Goal: Task Accomplishment & Management: Manage account settings

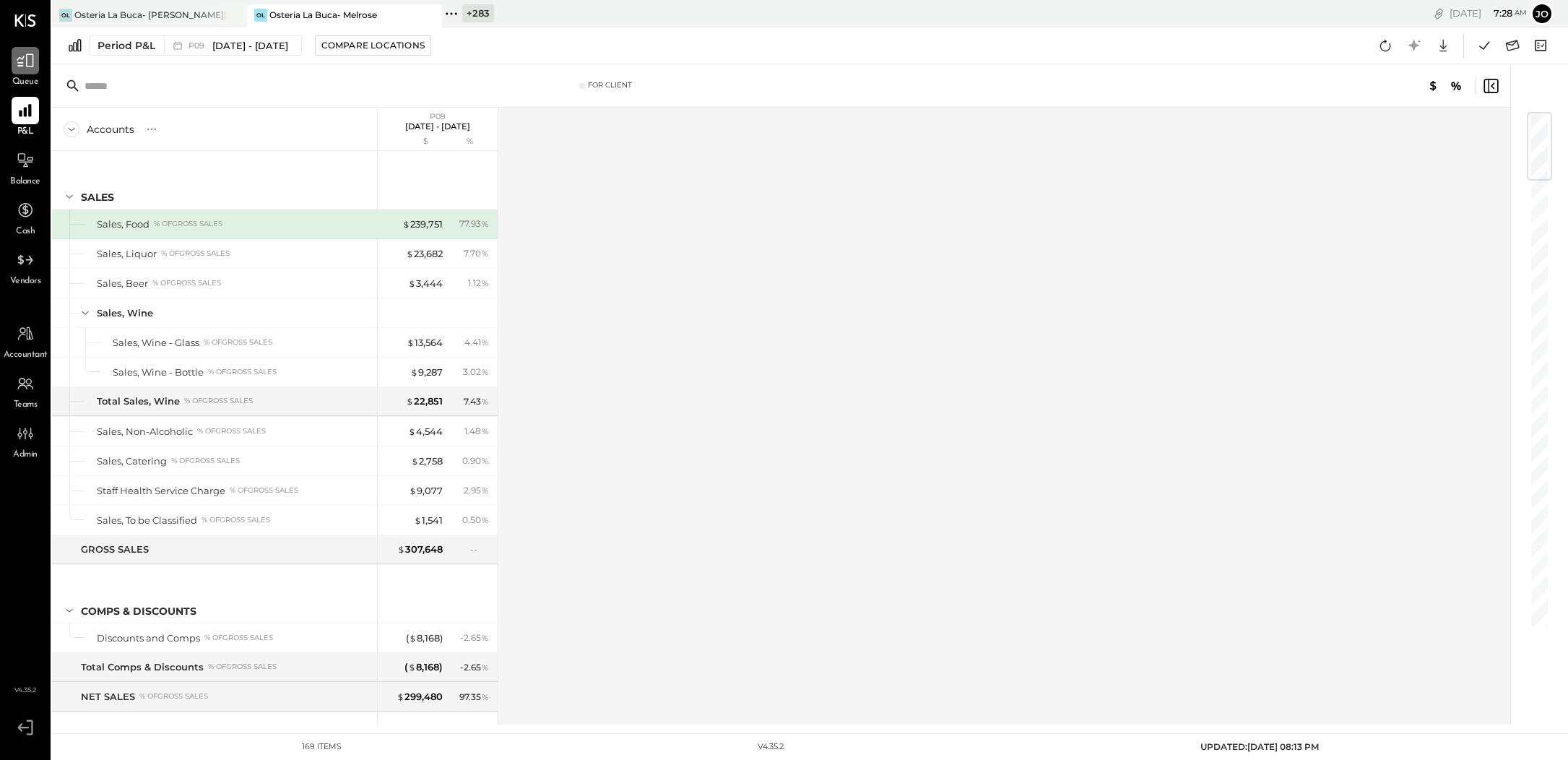
click at [24, 68] on icon at bounding box center [25, 60] width 19 height 19
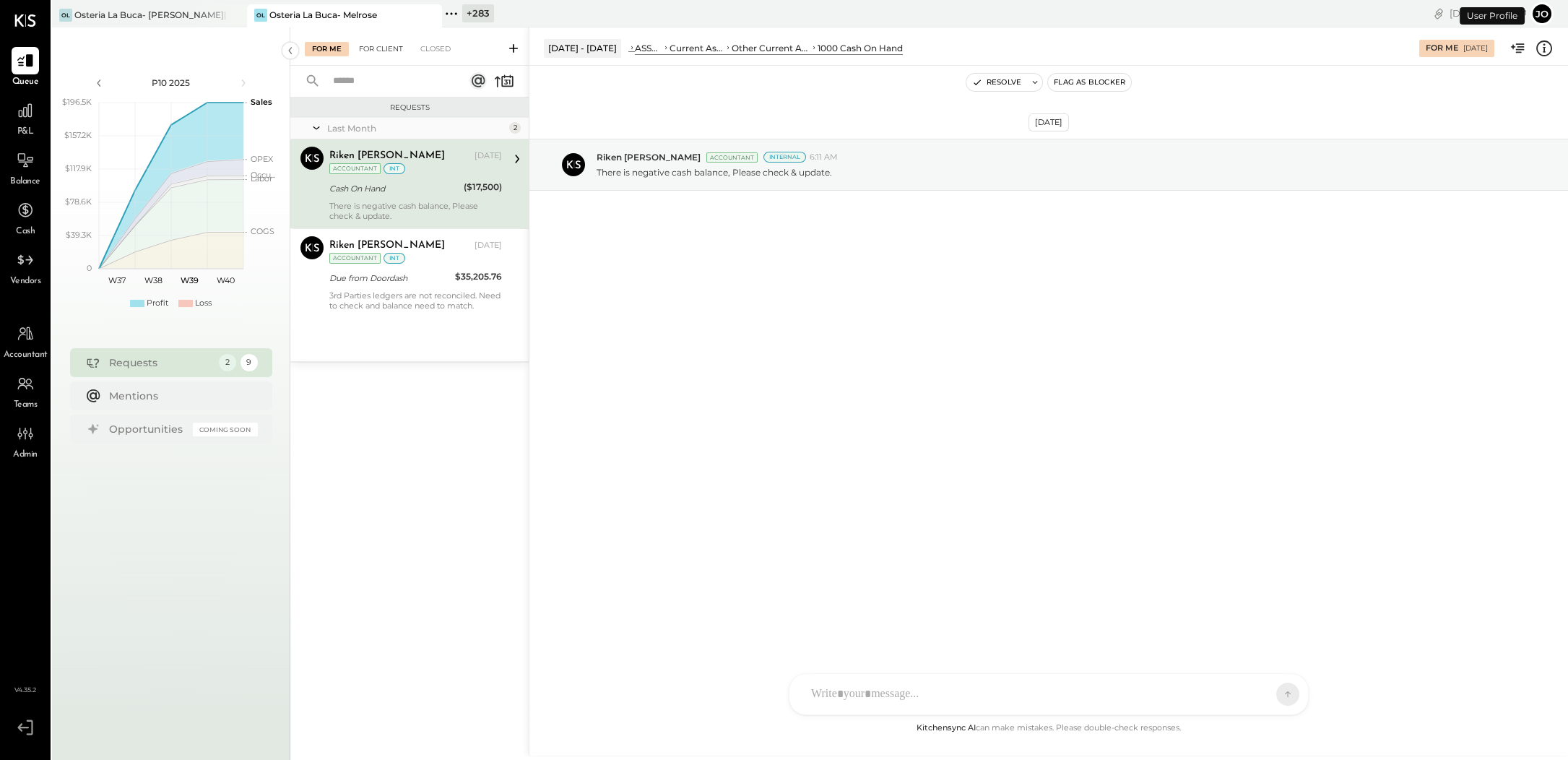
click at [396, 49] on div "For Client" at bounding box center [381, 49] width 59 height 14
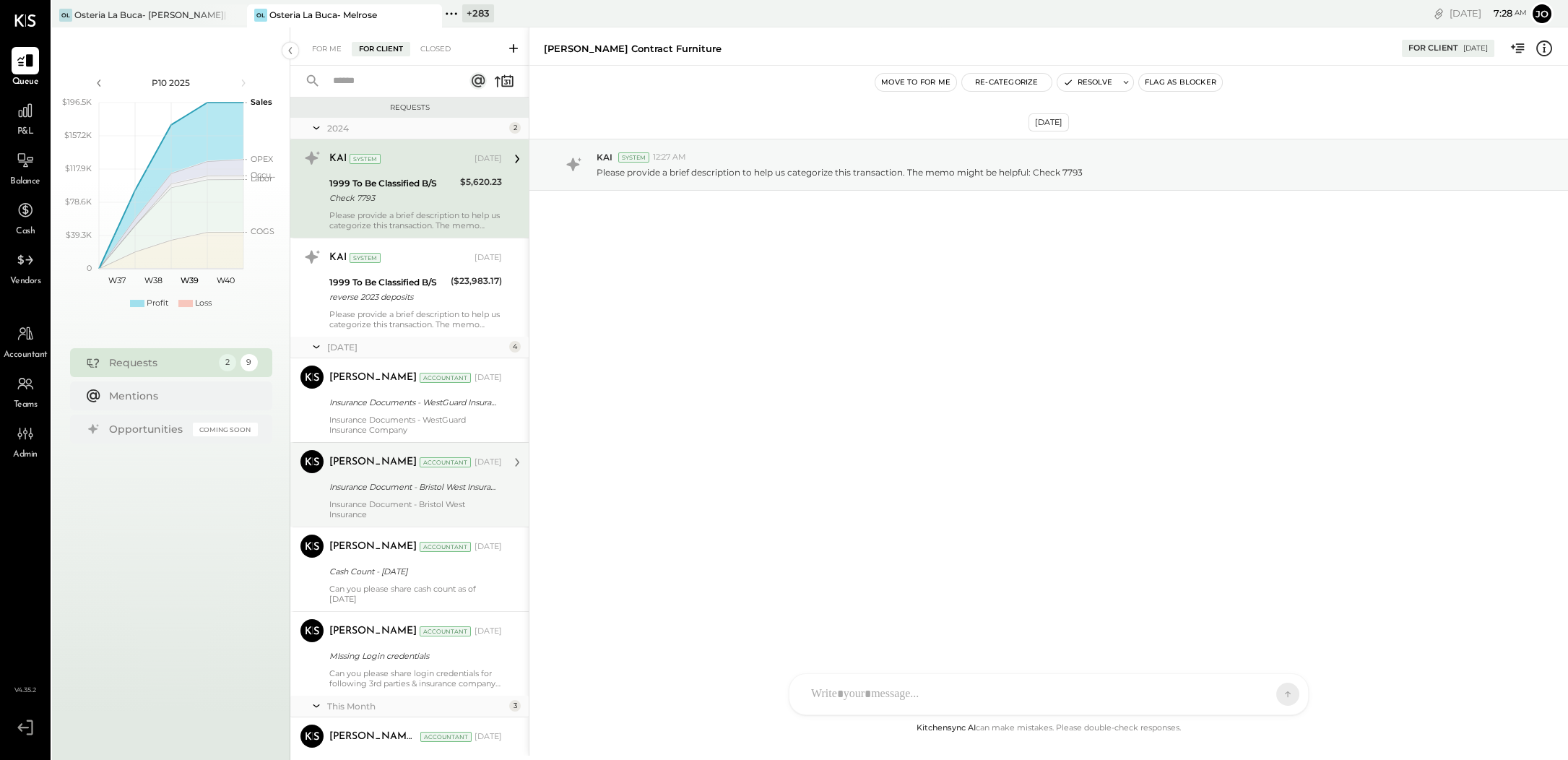
scroll to position [258, 0]
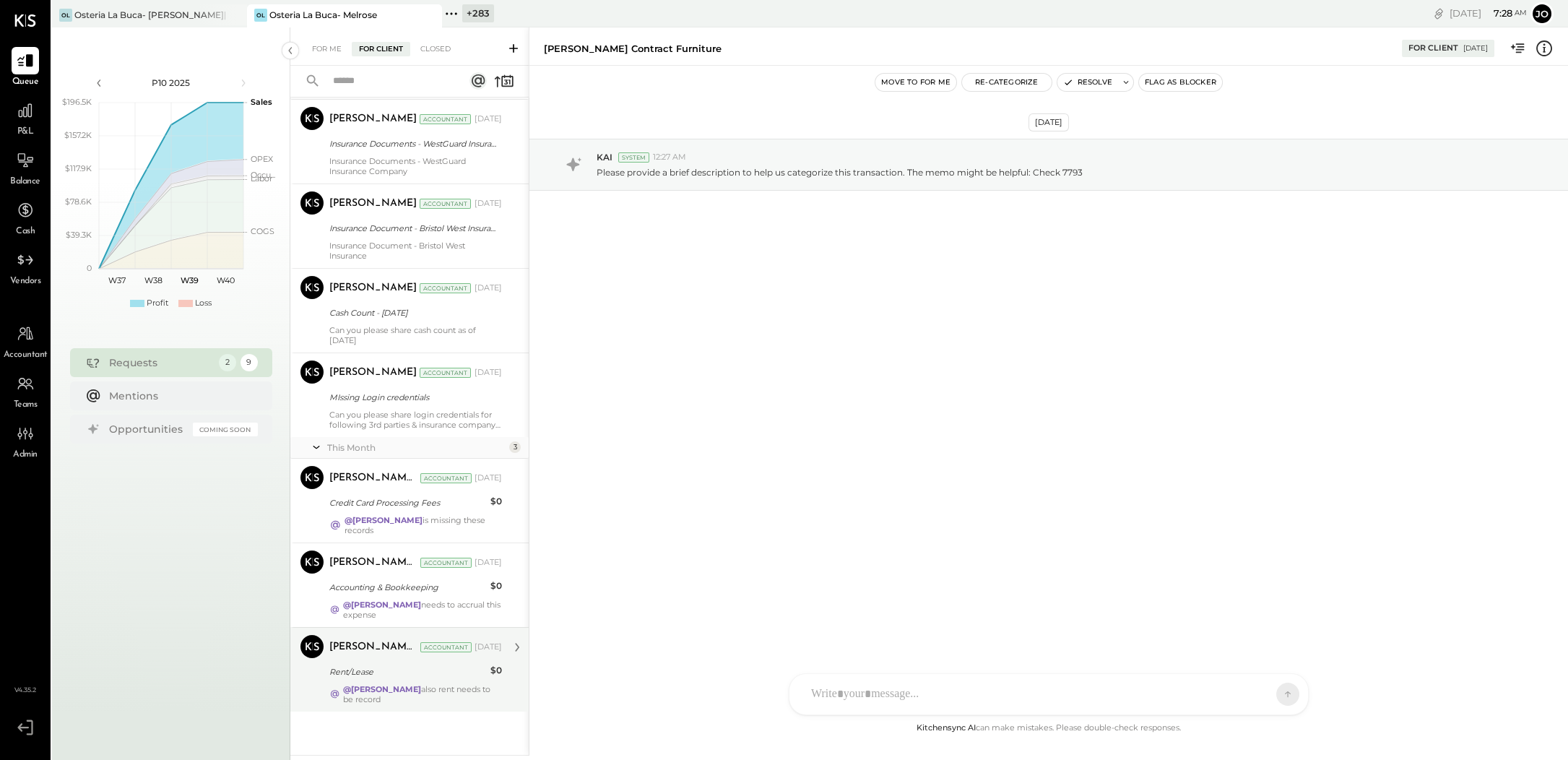
click at [439, 655] on div "[PERSON_NAME] Del [PERSON_NAME] Accountant [DATE]" at bounding box center [415, 647] width 173 height 21
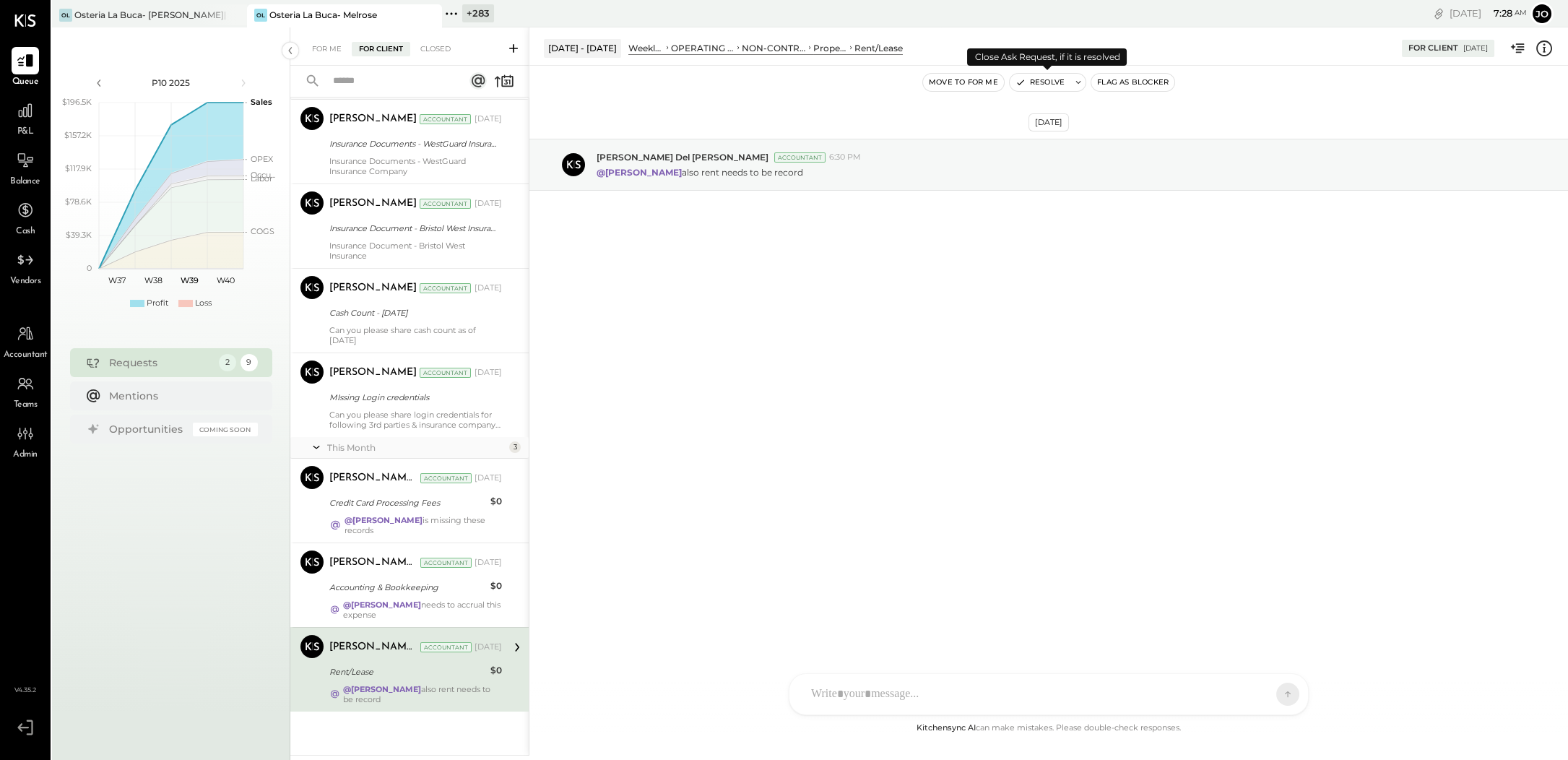
click at [1045, 74] on button "Resolve" at bounding box center [1041, 82] width 61 height 17
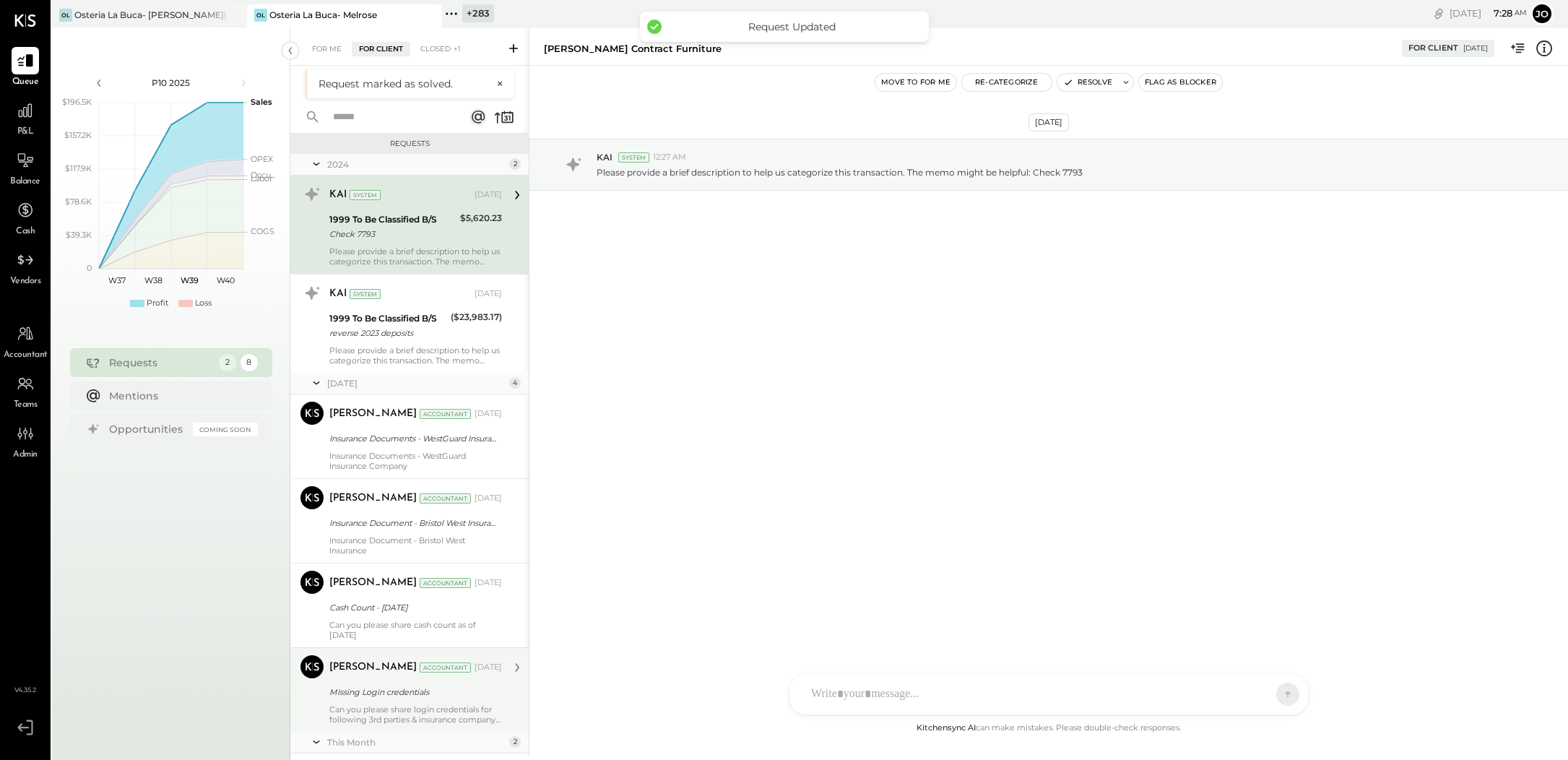
scroll to position [173, 0]
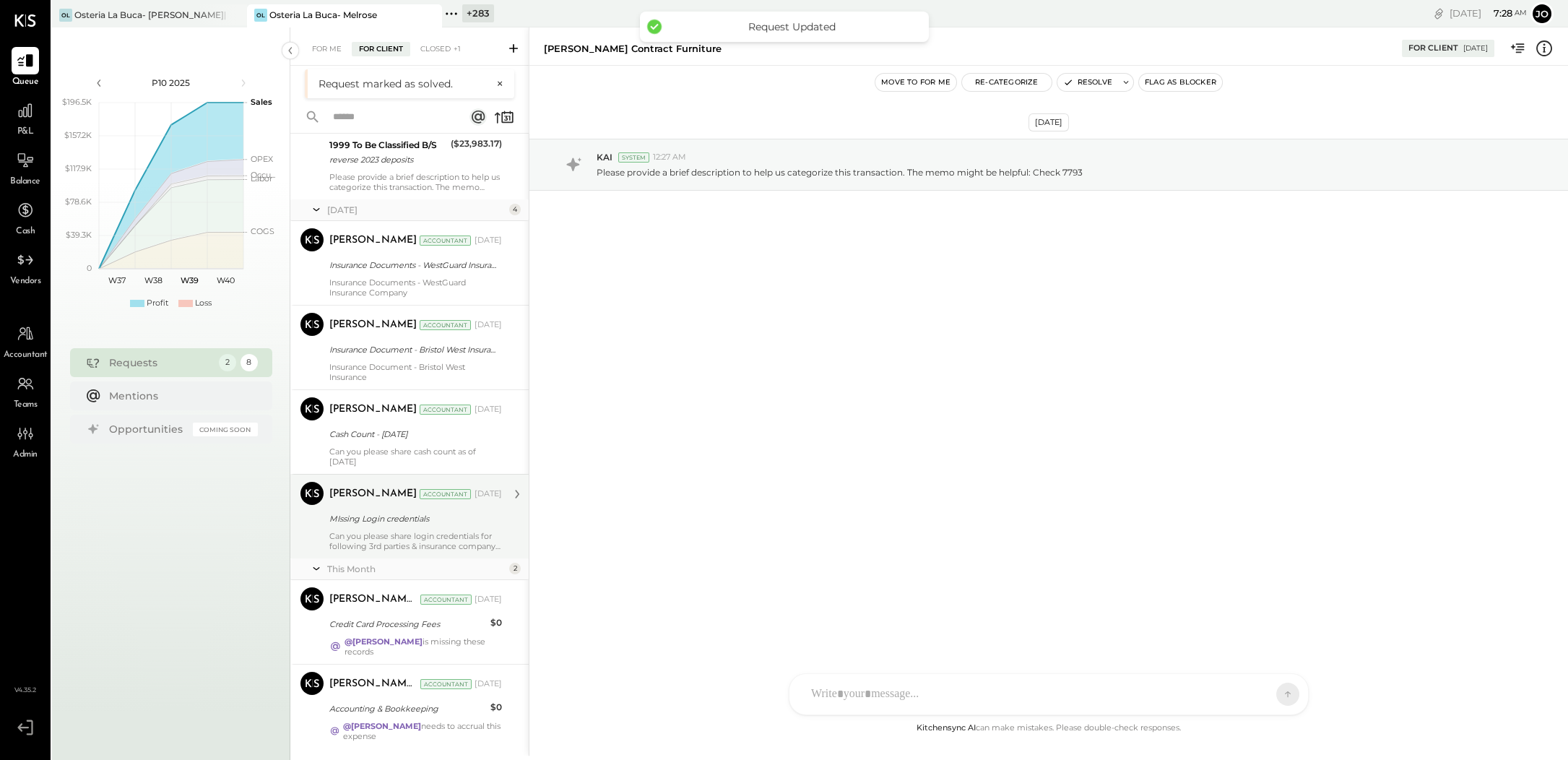
click at [401, 695] on div "[PERSON_NAME] Del [PERSON_NAME] Accountant [DATE] Accounting & Bookkeeping $0 @…" at bounding box center [415, 706] width 173 height 69
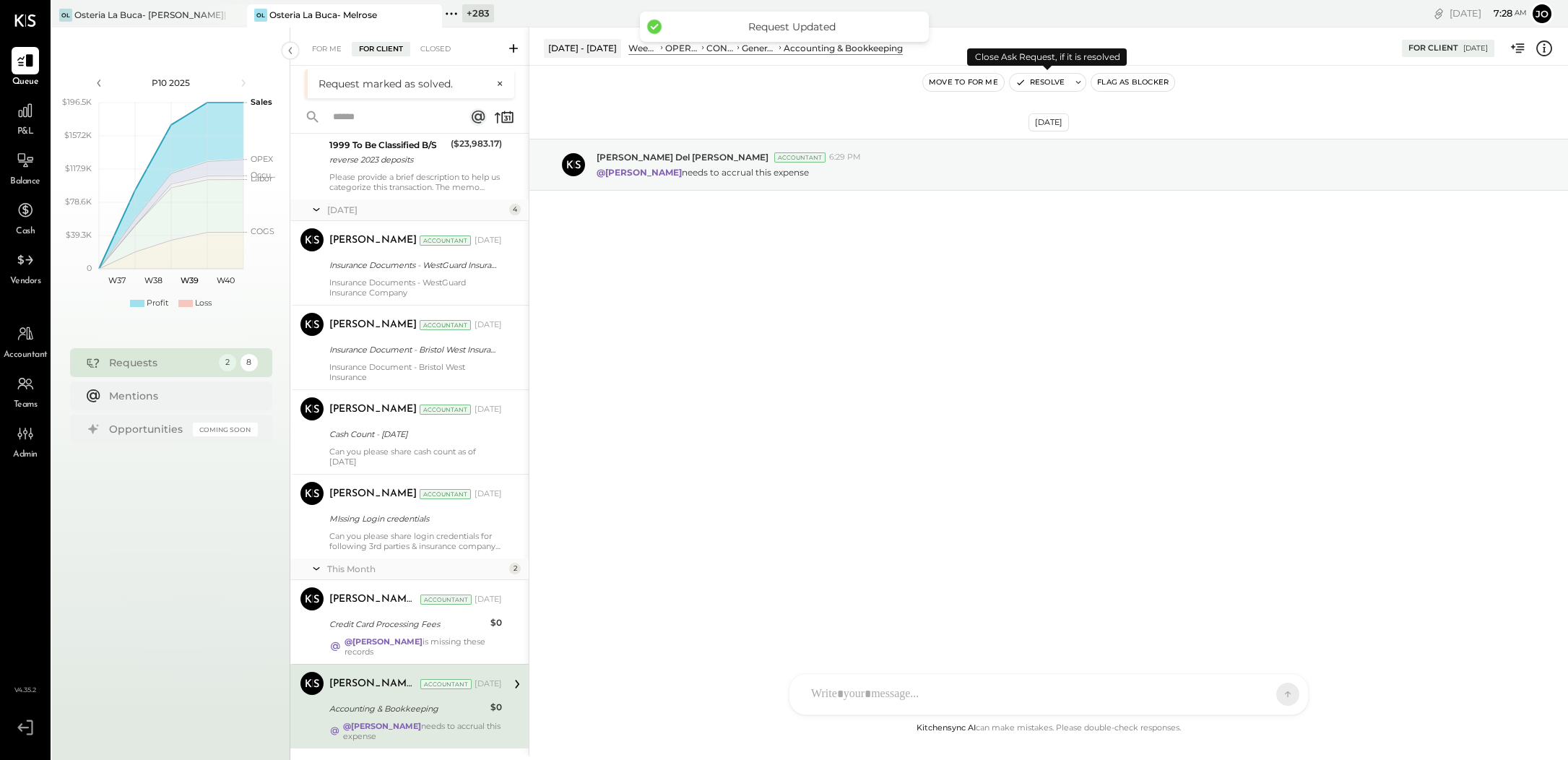
click at [1046, 89] on button "Resolve" at bounding box center [1041, 82] width 61 height 17
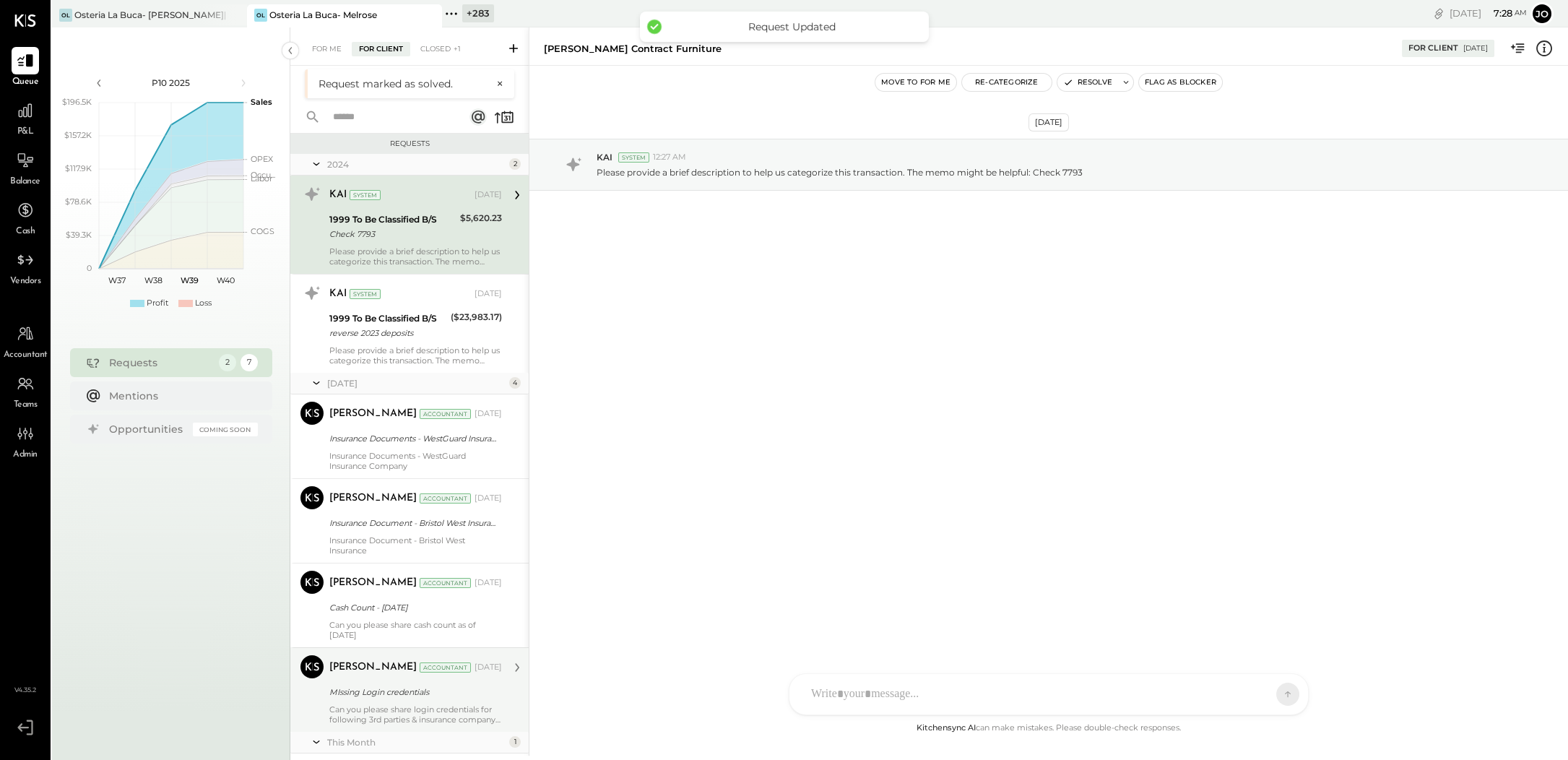
click at [428, 698] on div "MIssing Login credentials" at bounding box center [413, 692] width 168 height 14
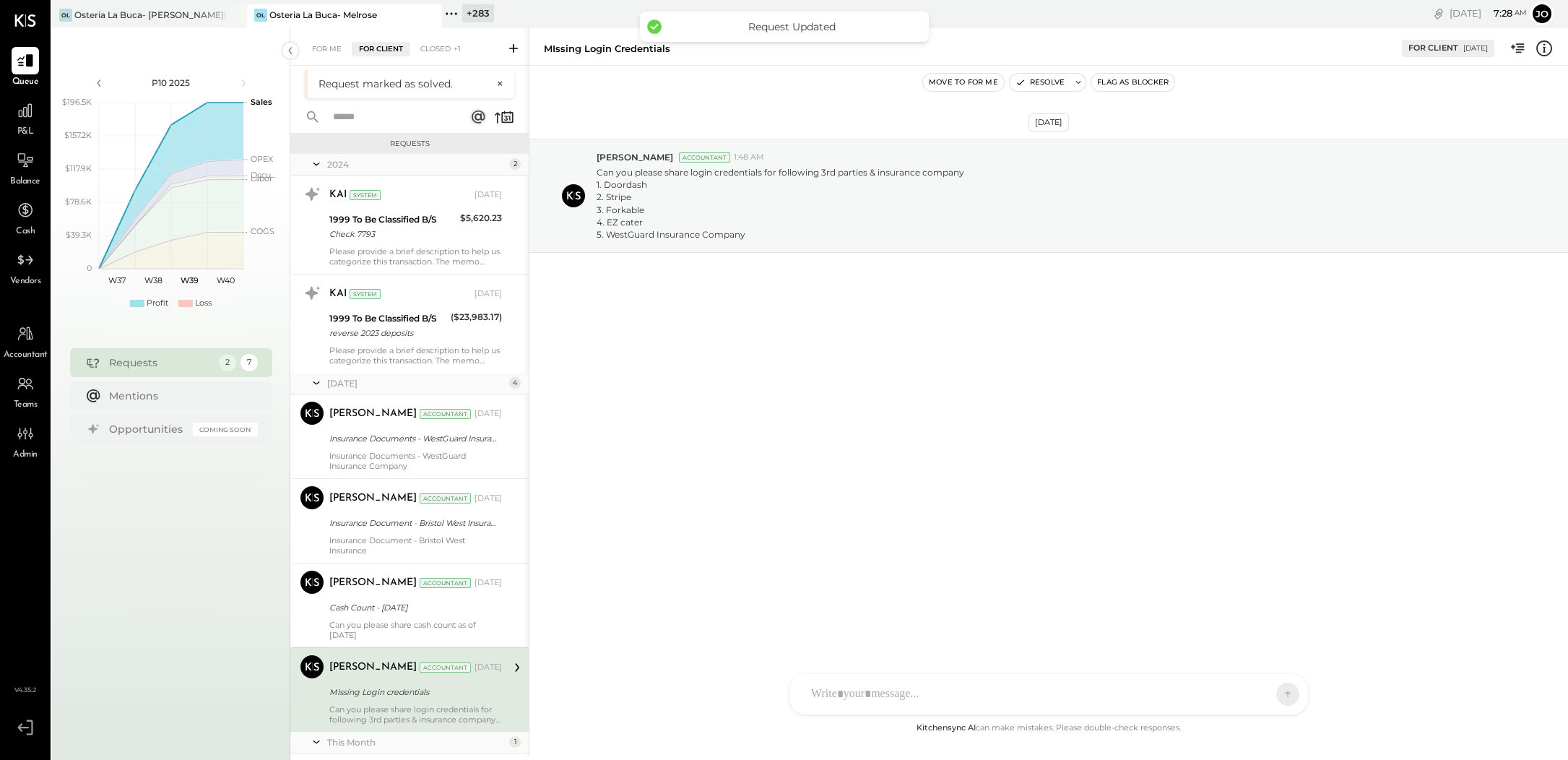
scroll to position [90, 0]
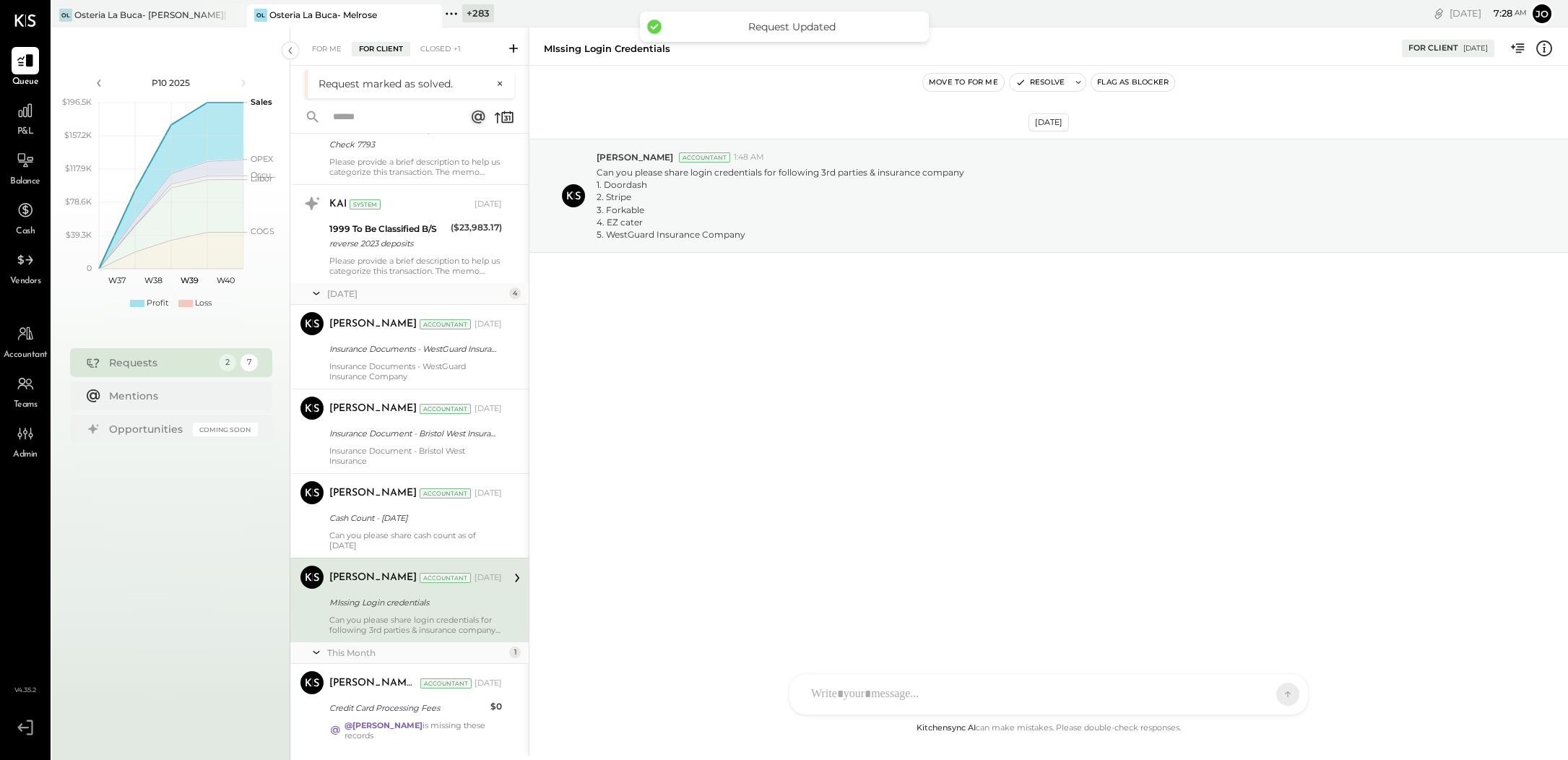
click at [442, 671] on div "[PERSON_NAME] Del [PERSON_NAME] Accountant [DATE]" at bounding box center [415, 683] width 173 height 24
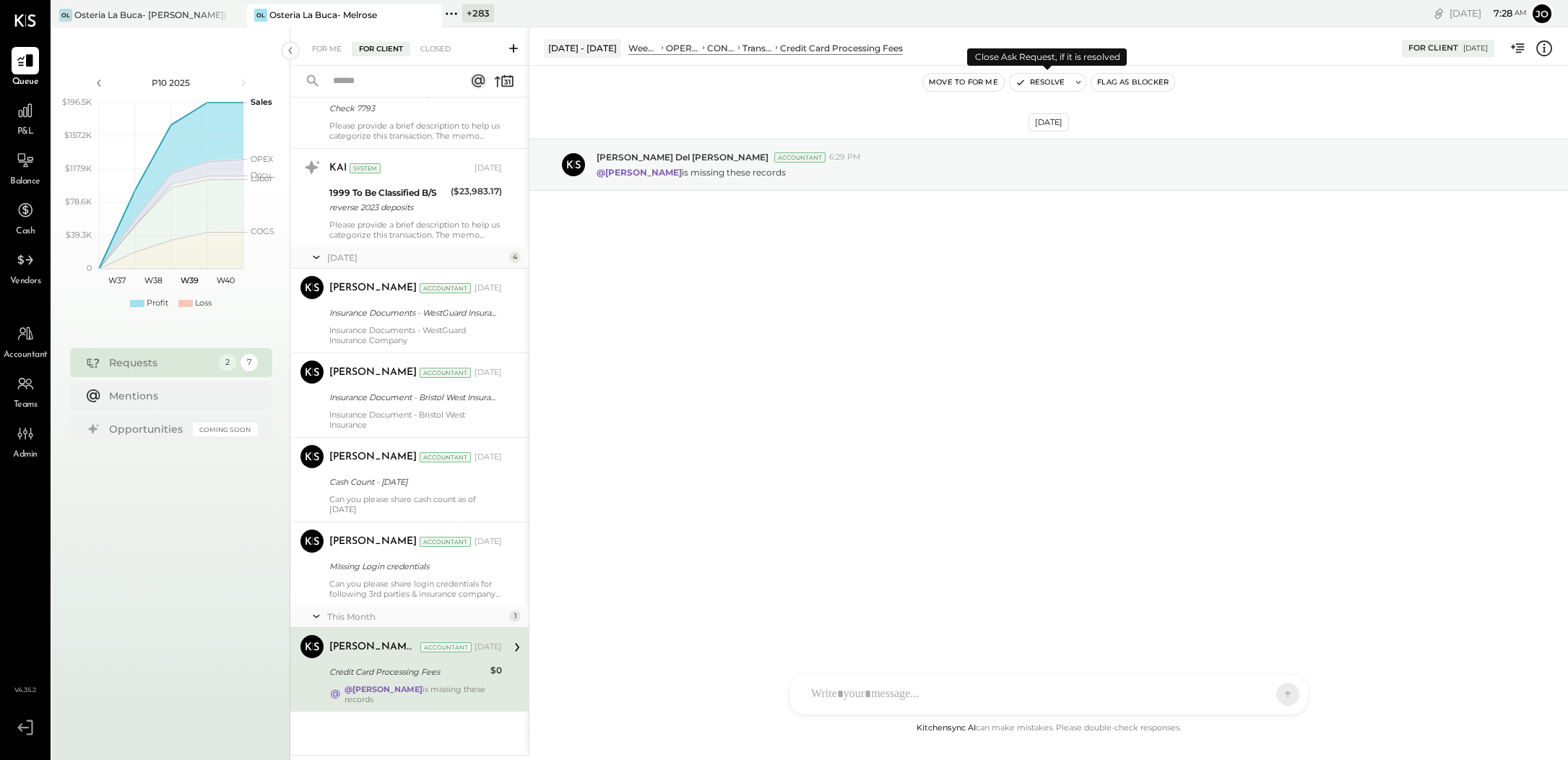
click at [1037, 75] on button "Resolve" at bounding box center [1041, 82] width 61 height 17
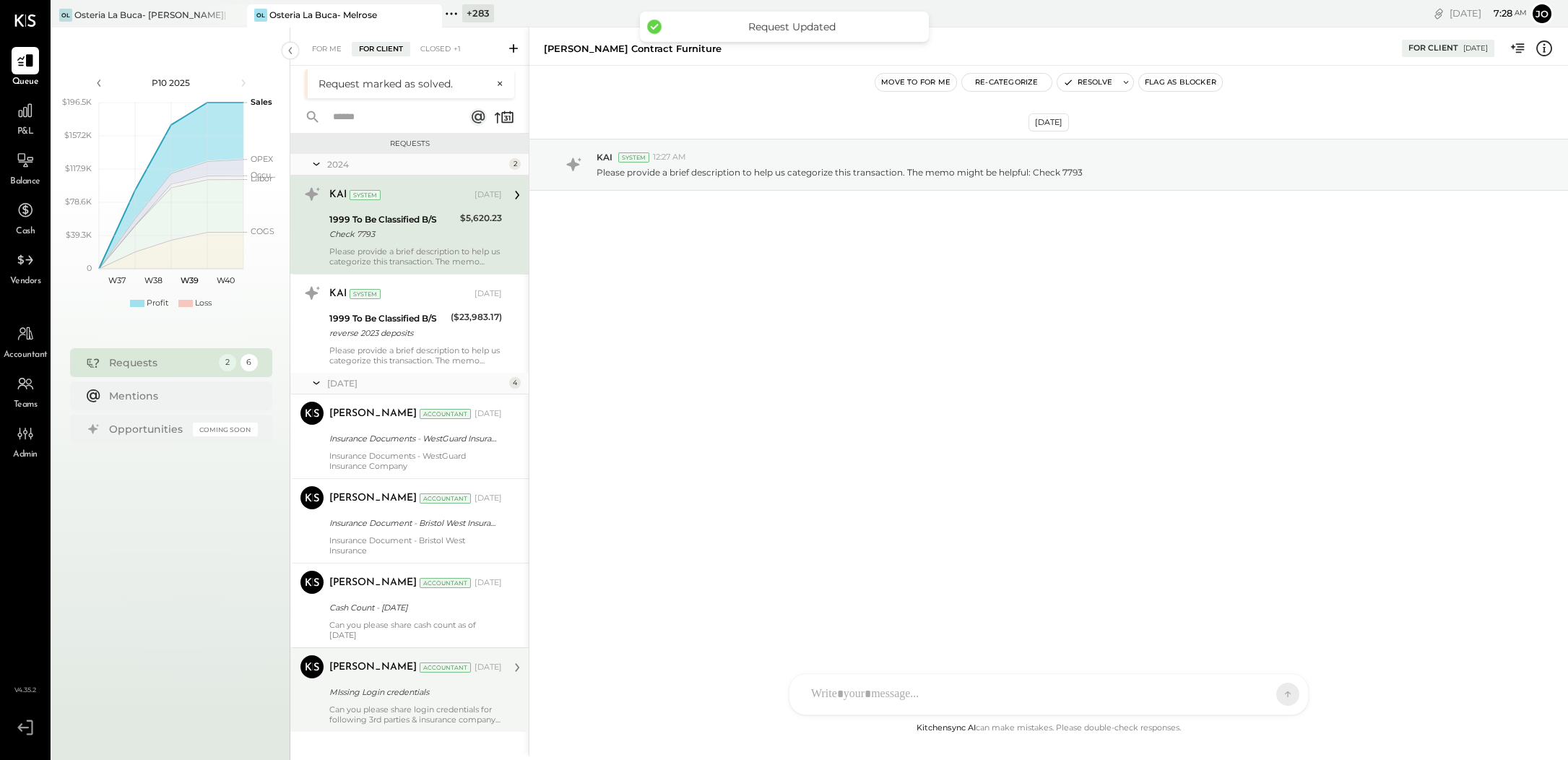
click at [374, 714] on div "Can you please share login credentials for following 3rd parties & insurance co…" at bounding box center [415, 714] width 173 height 21
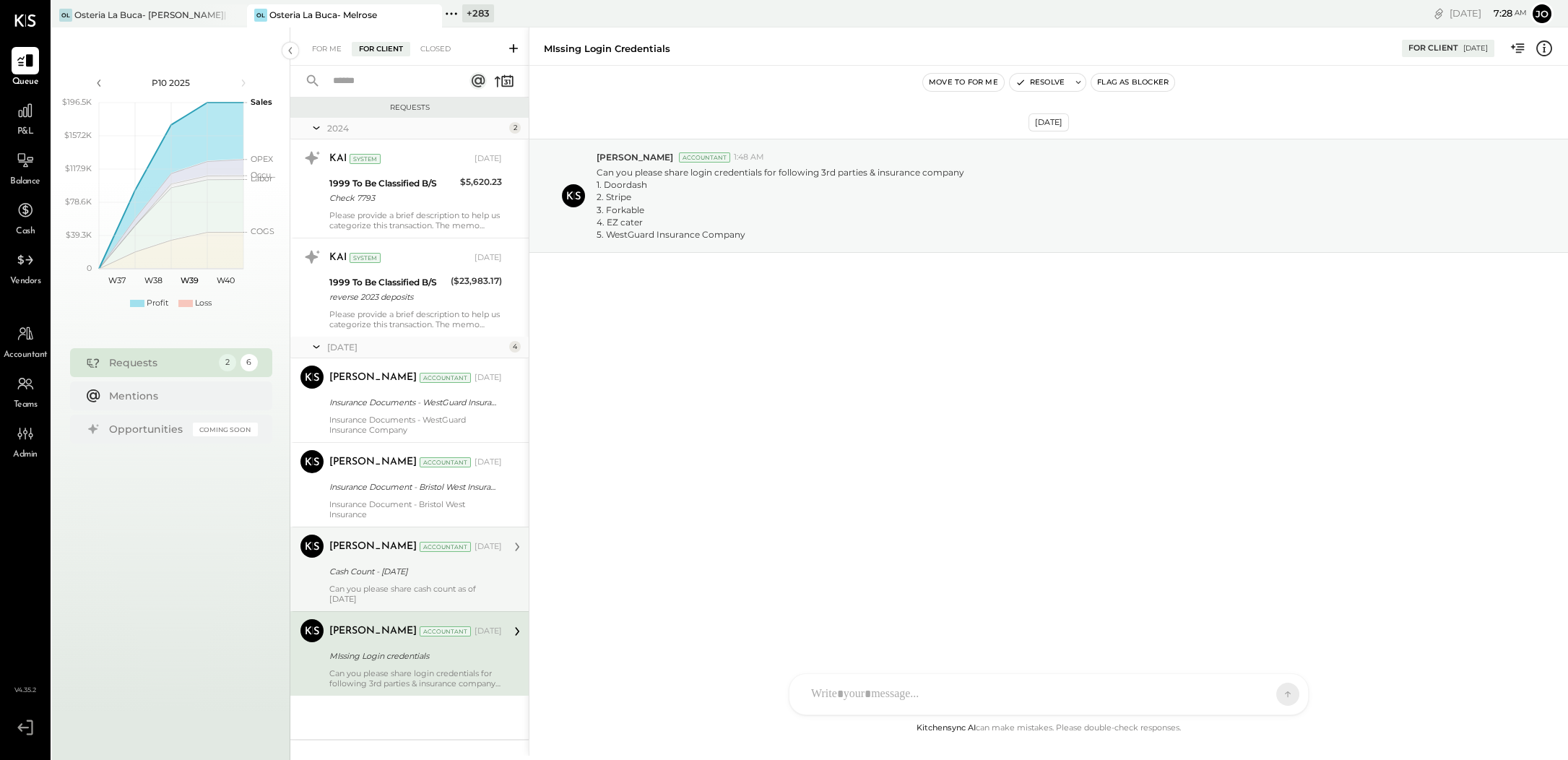
click at [412, 575] on div "Cash Count - [DATE]" at bounding box center [413, 571] width 168 height 14
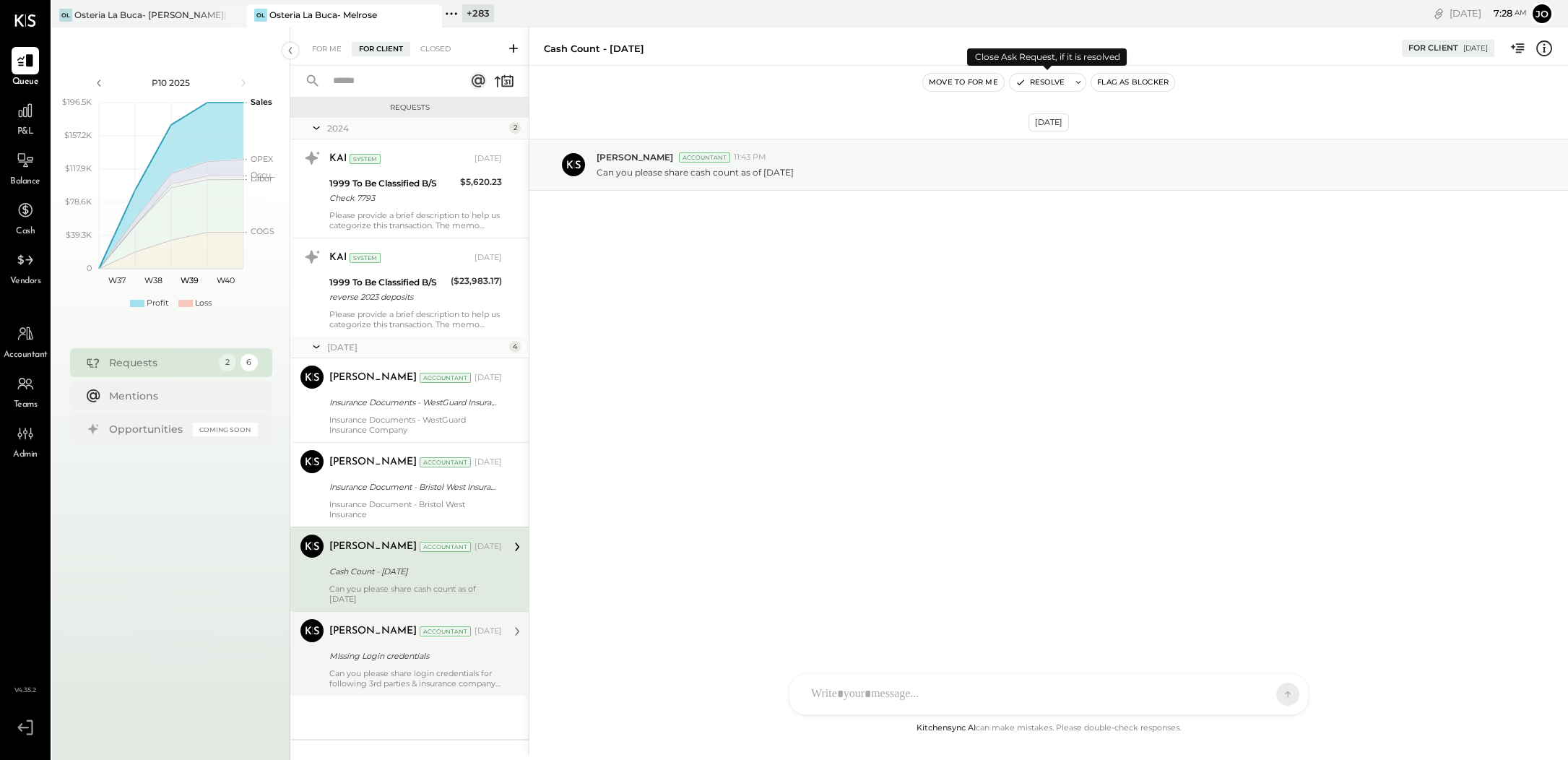
click at [1053, 87] on button "Resolve" at bounding box center [1041, 82] width 61 height 17
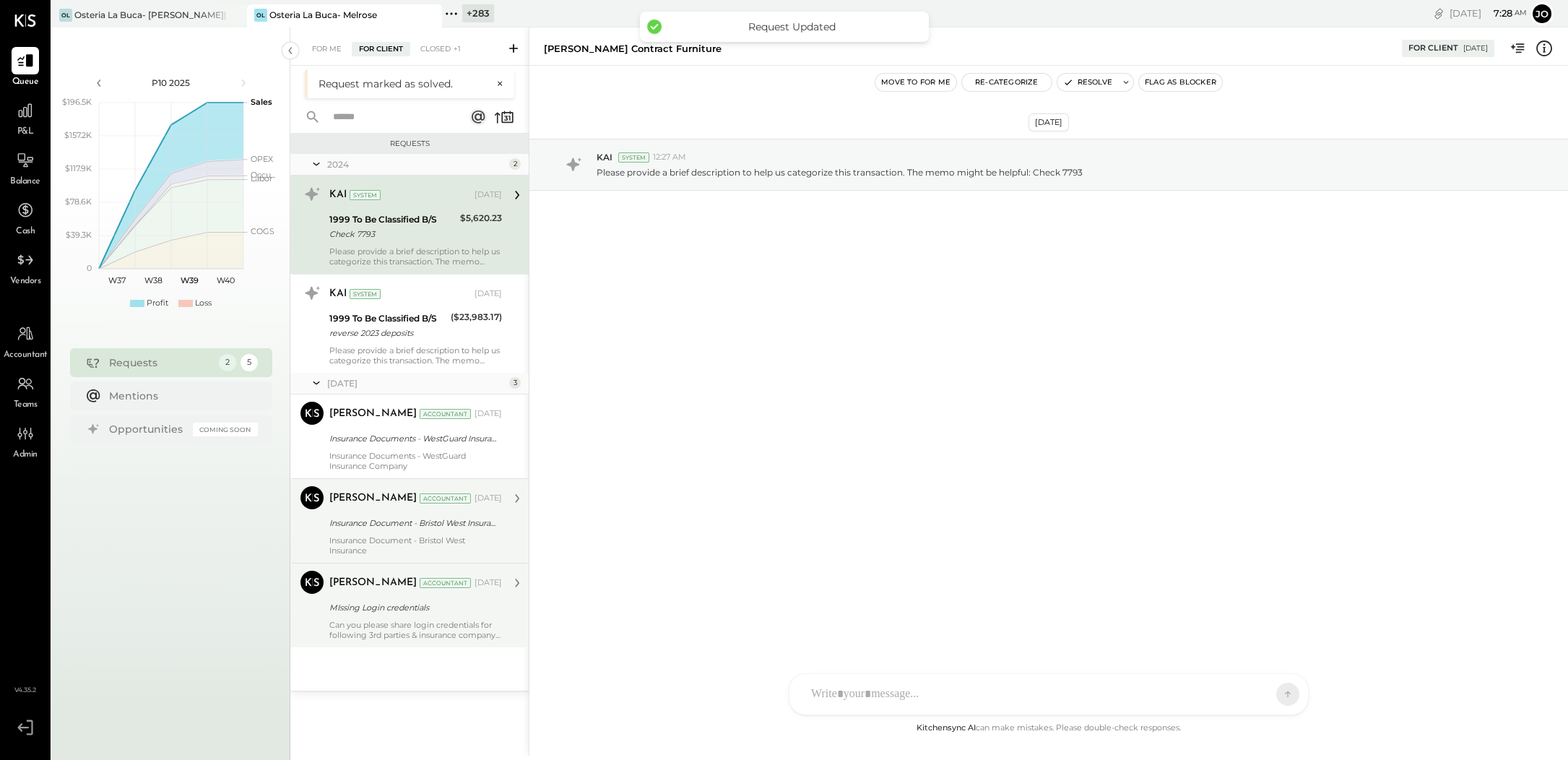
click at [410, 527] on div "Insurance Document - Bristol West Insurance" at bounding box center [413, 523] width 168 height 14
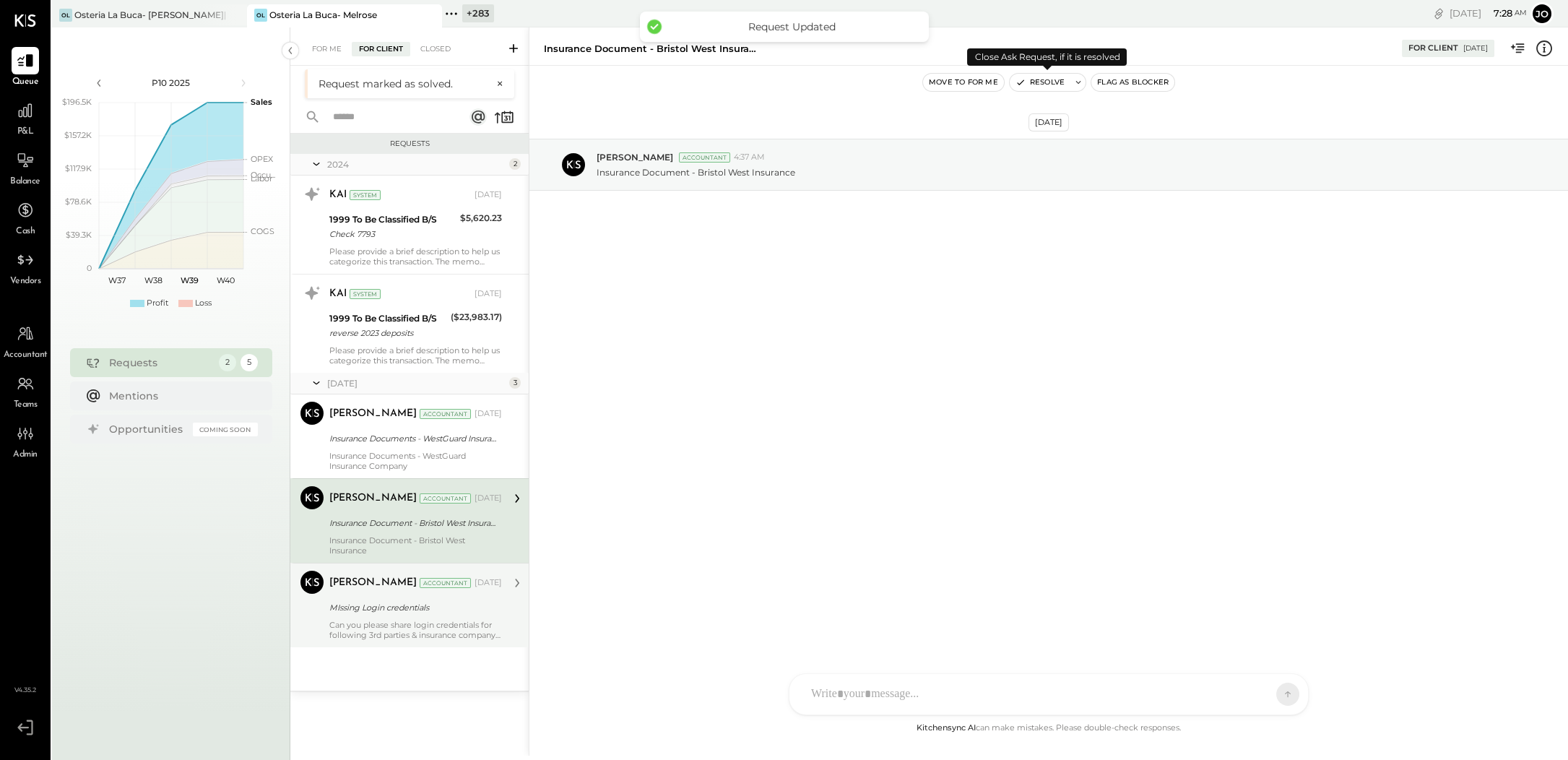
click at [1054, 88] on button "Resolve" at bounding box center [1041, 82] width 61 height 17
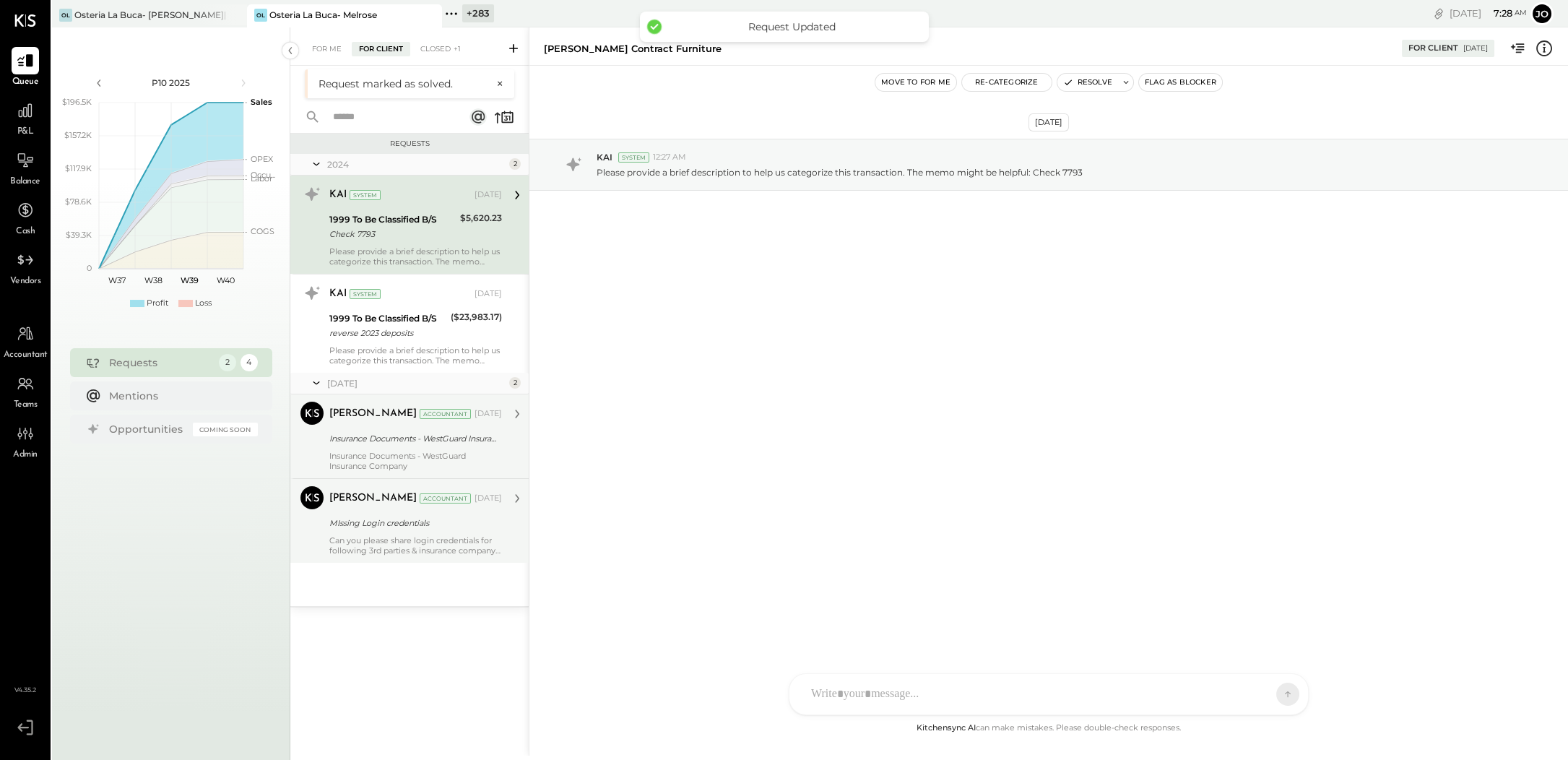
click at [401, 441] on div "Insurance Documents - WestGuard Insurance Company" at bounding box center [413, 438] width 168 height 14
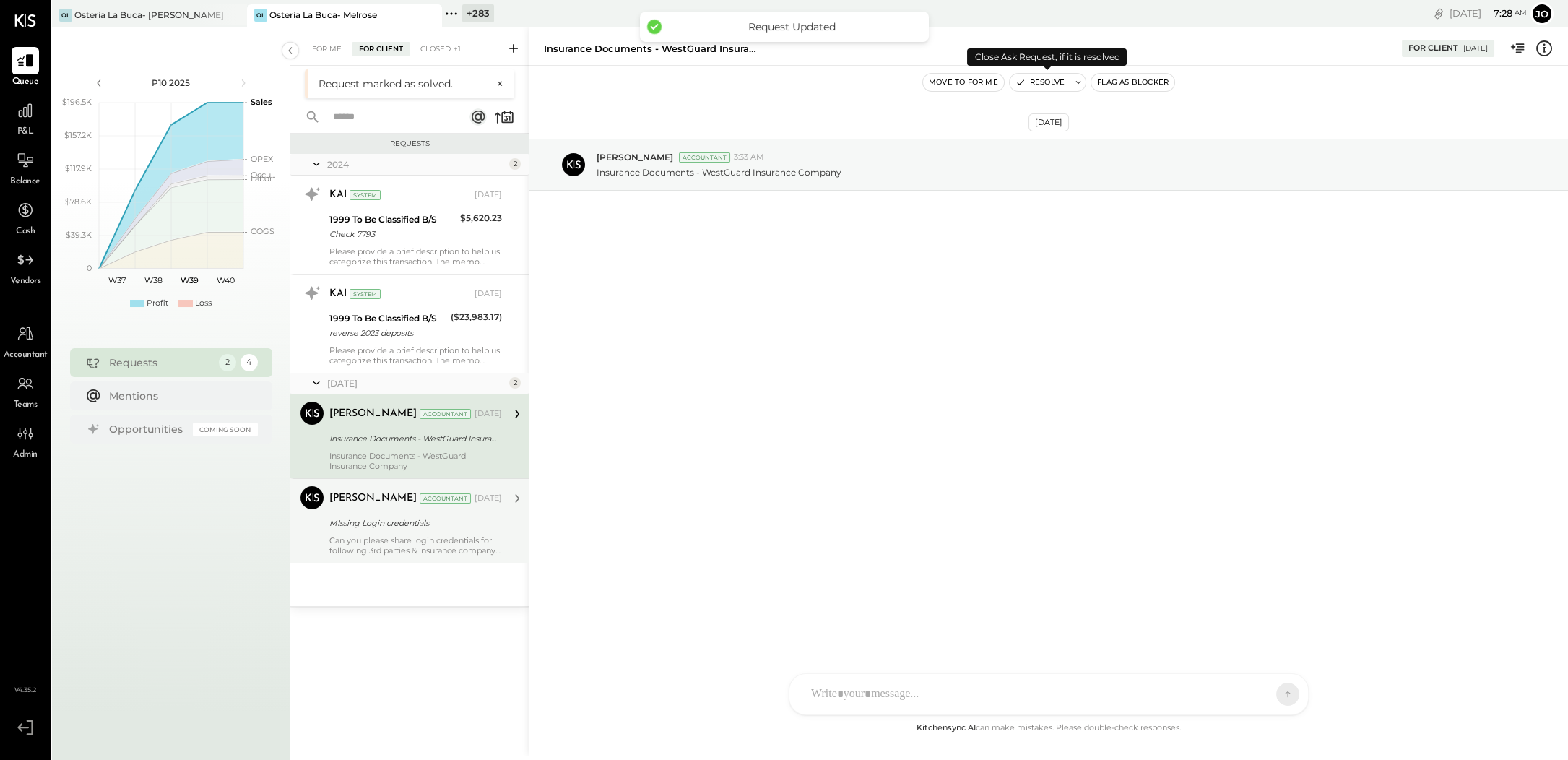
click at [1032, 85] on button "Resolve" at bounding box center [1041, 82] width 61 height 17
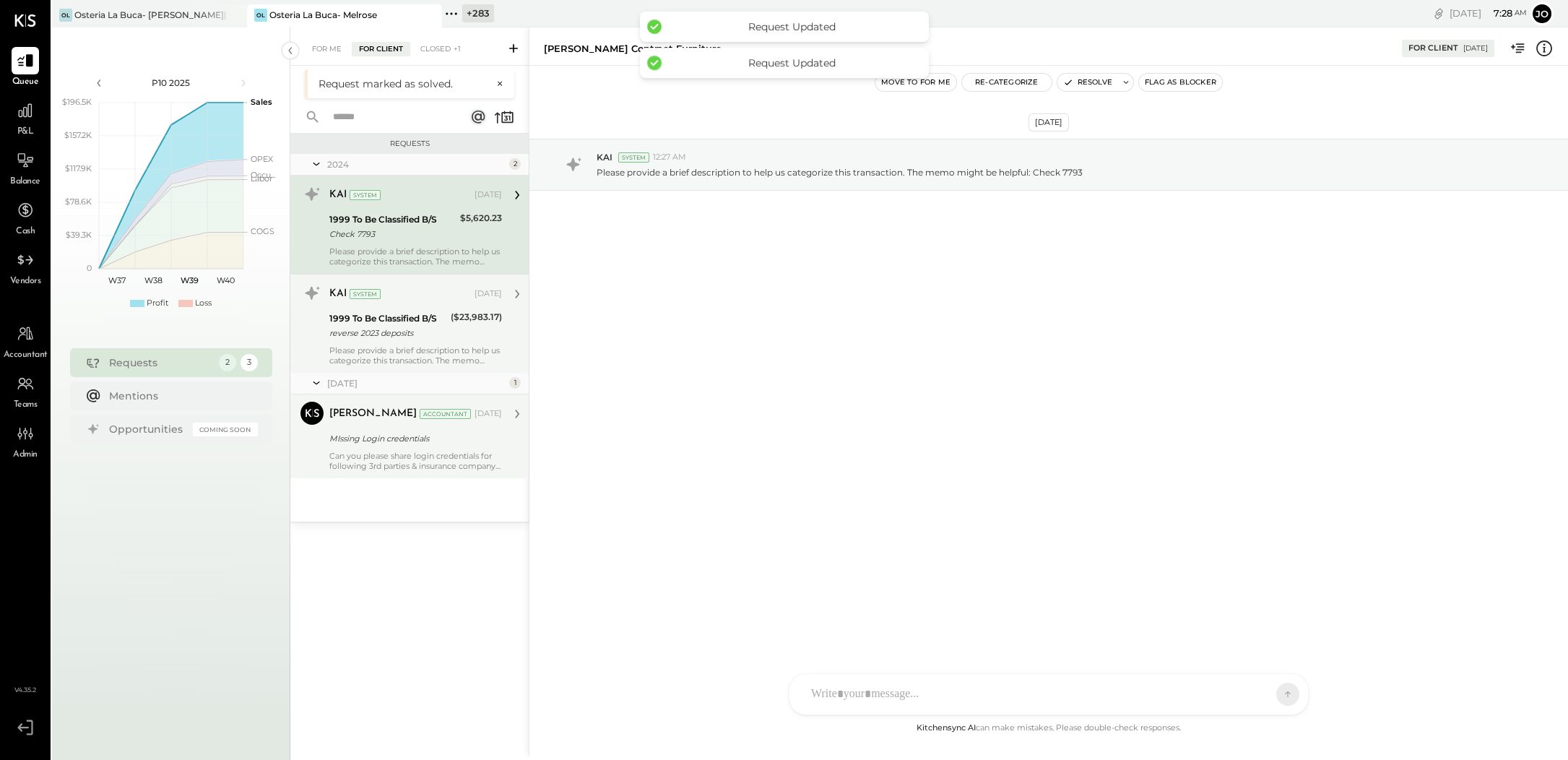
click at [382, 331] on div "reverse 2023 deposits" at bounding box center [388, 333] width 117 height 14
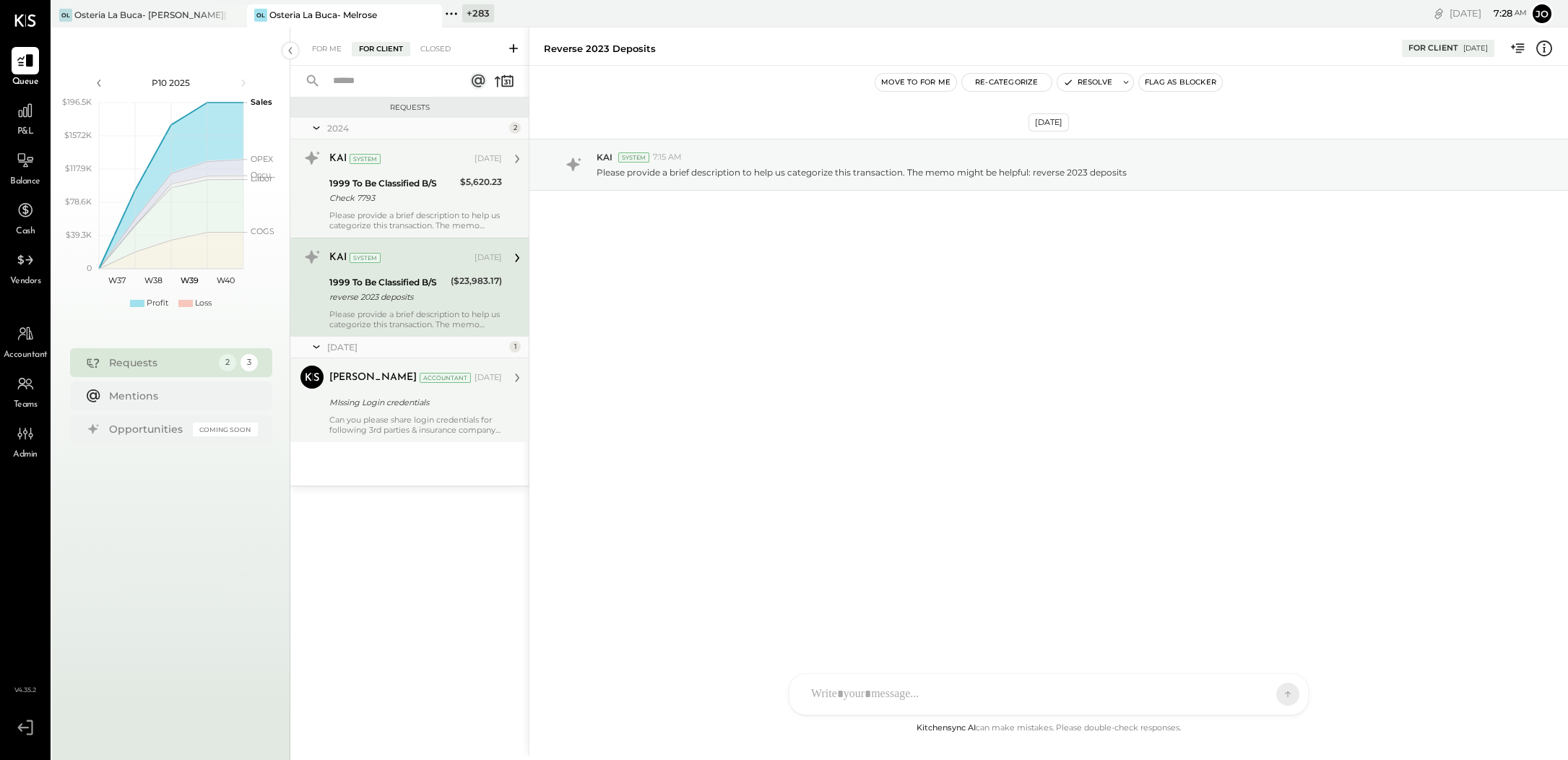
click at [393, 222] on div "Please provide a brief description to help us categorize this transaction. The …" at bounding box center [415, 220] width 173 height 21
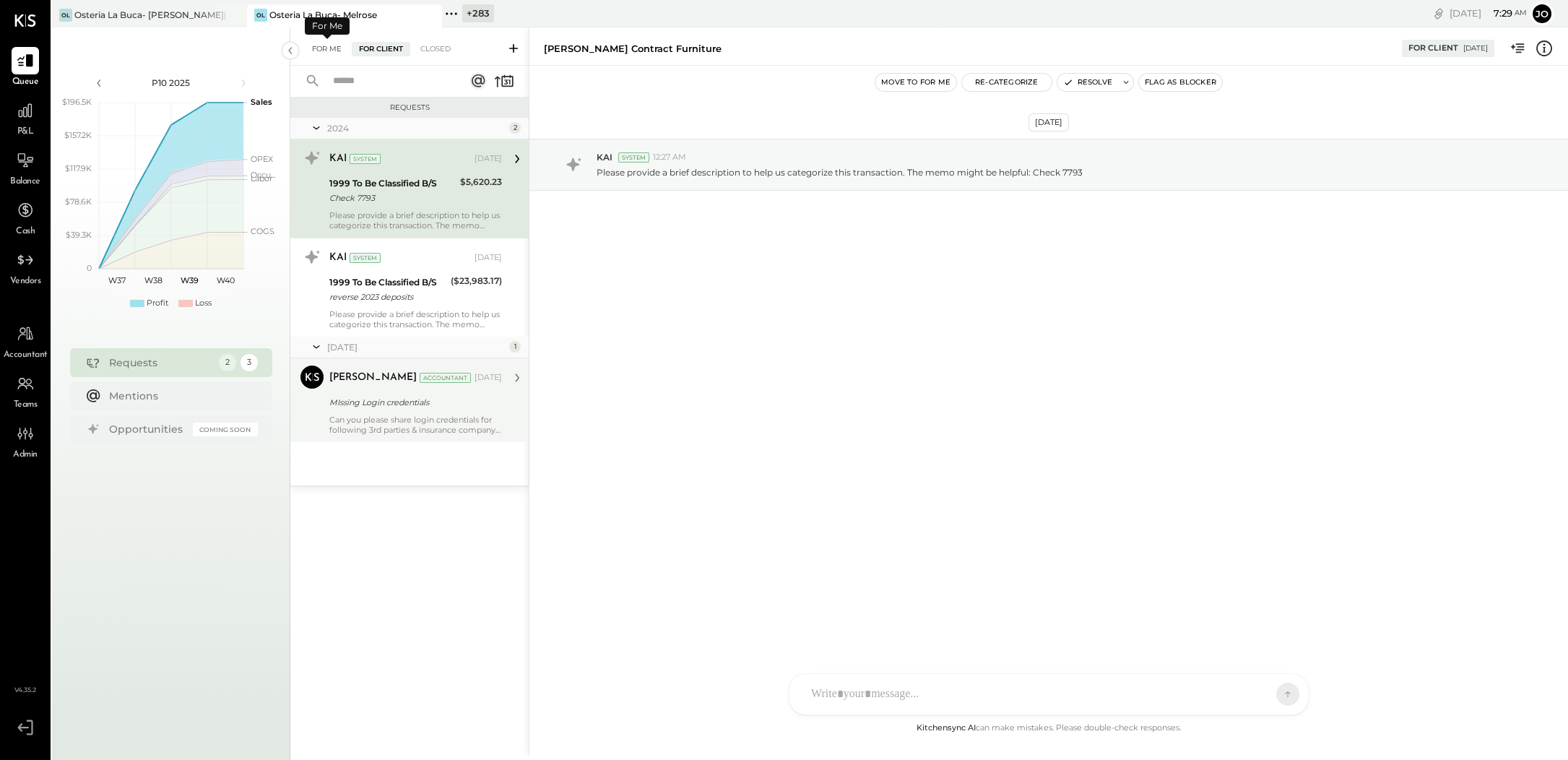
click at [317, 42] on div "For Me" at bounding box center [327, 49] width 44 height 14
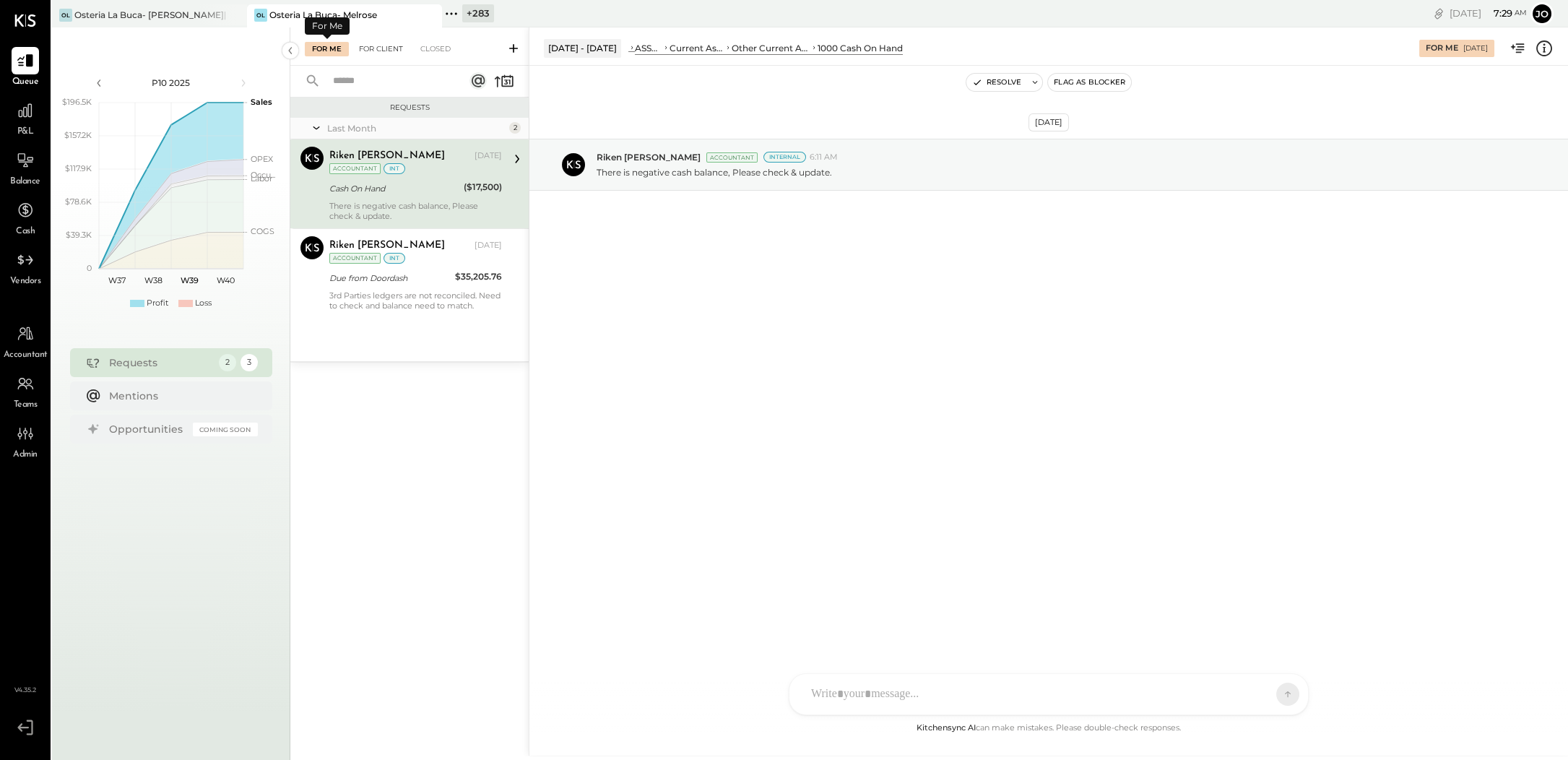
click at [377, 42] on div "For Client" at bounding box center [381, 49] width 59 height 14
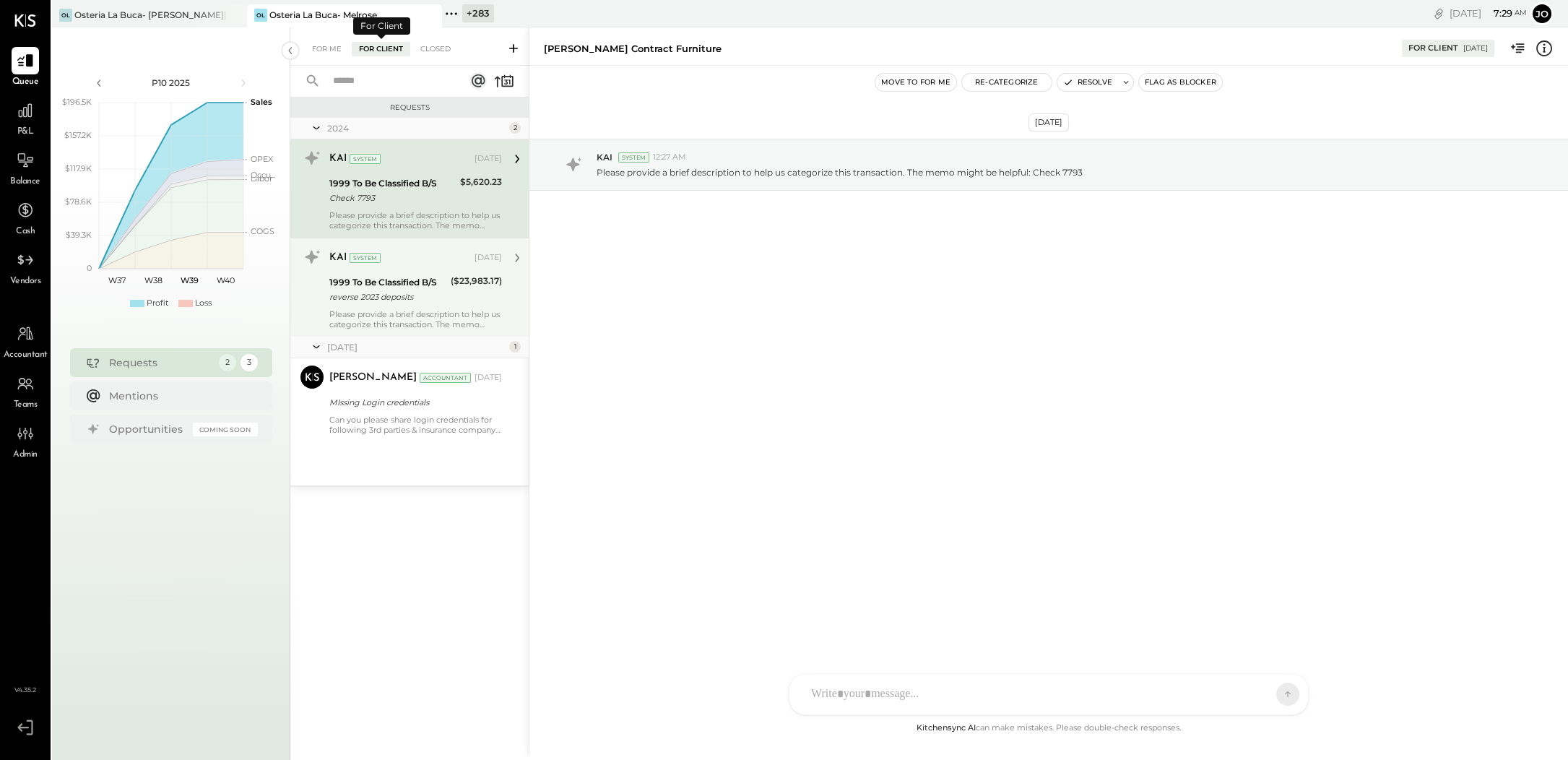
click at [414, 293] on div "reverse 2023 deposits" at bounding box center [388, 296] width 117 height 14
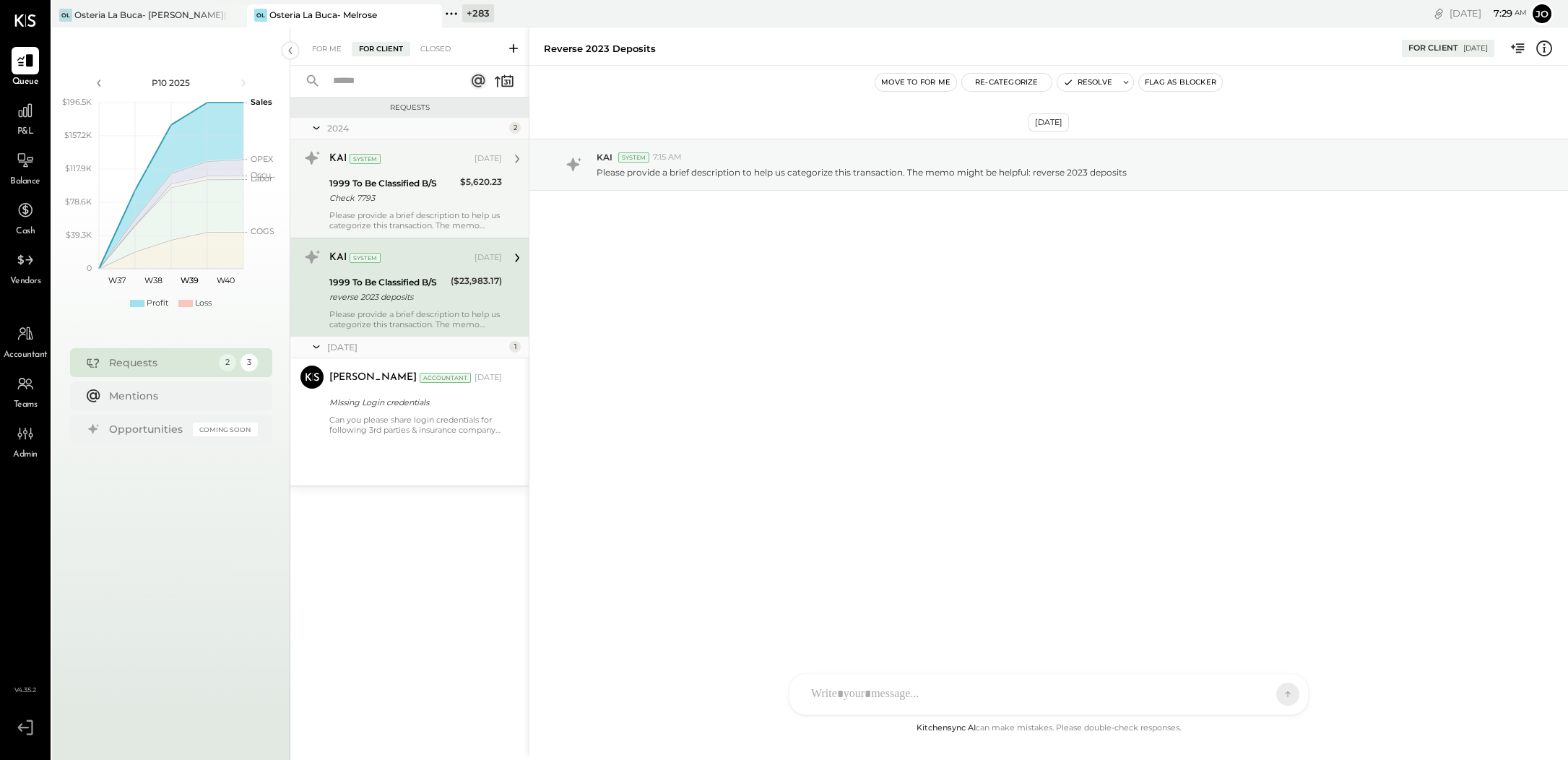
click at [385, 216] on div "Please provide a brief description to help us categorize this transaction. The …" at bounding box center [415, 220] width 173 height 21
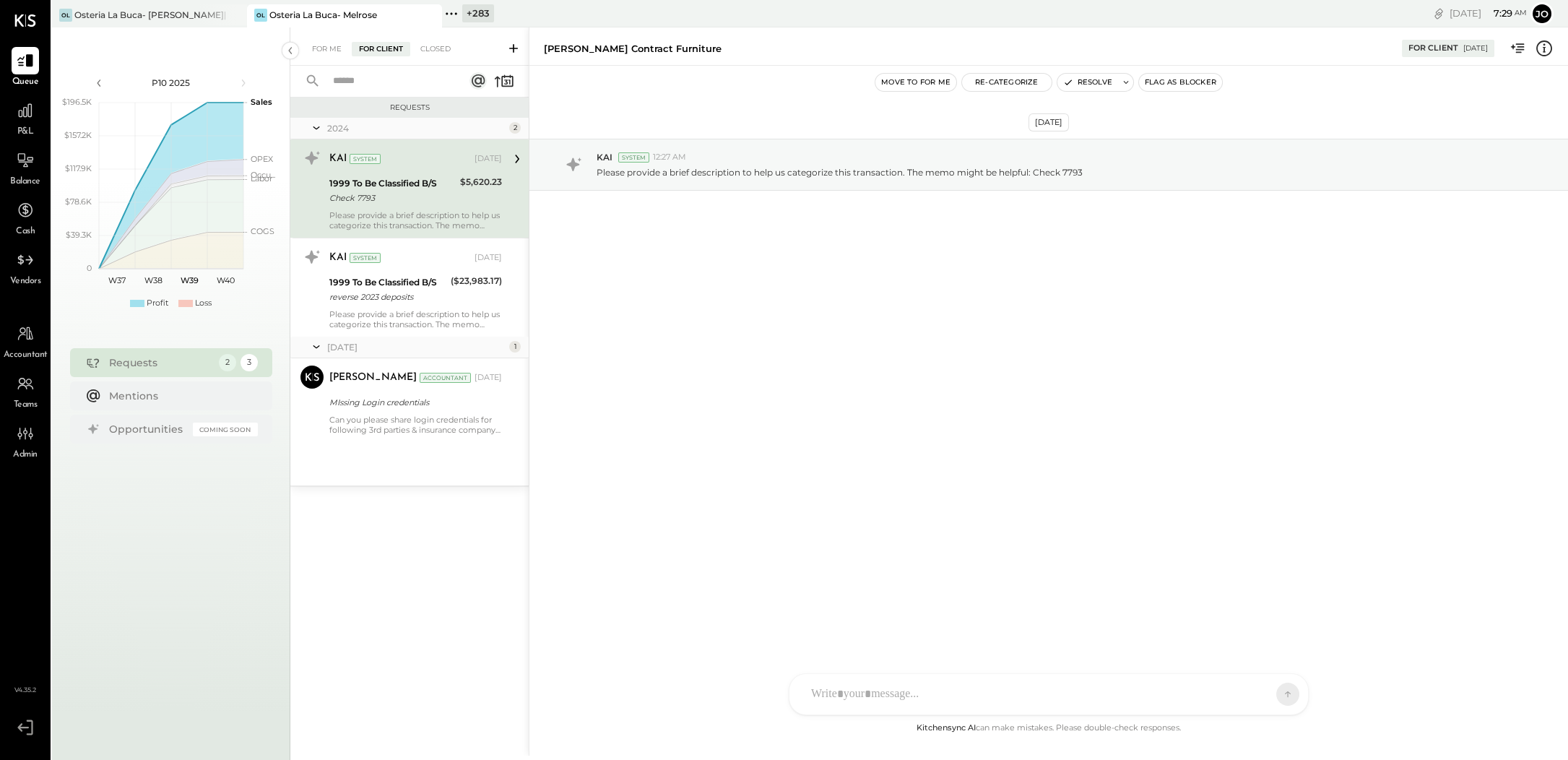
click at [327, 59] on div "For Me For Client Closed" at bounding box center [410, 46] width 239 height 38
click at [327, 54] on div "For Me" at bounding box center [327, 49] width 44 height 14
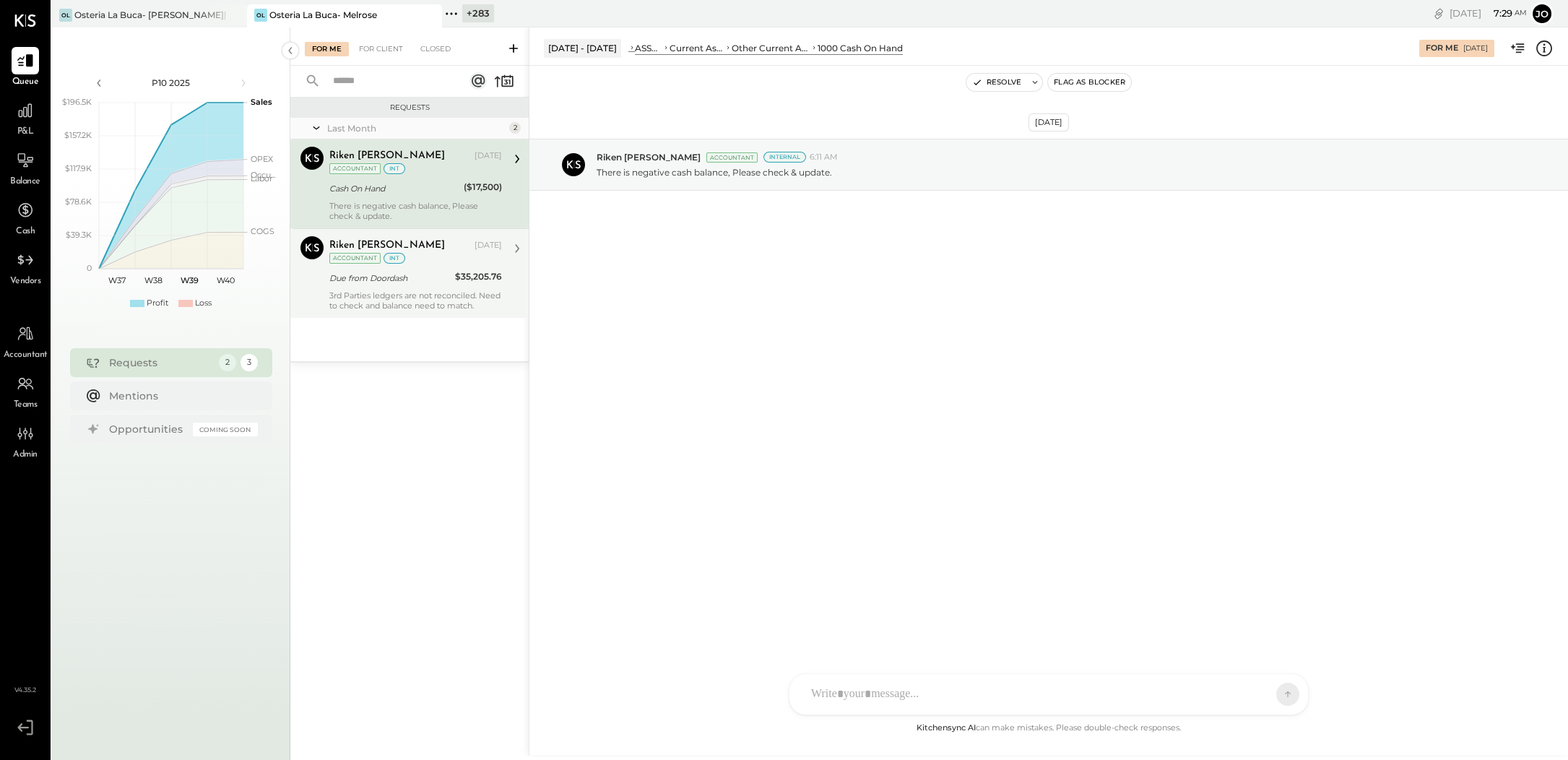
click at [397, 293] on div "3rd Parties ledgers are not reconciled. Need to check and balance need to match." at bounding box center [415, 300] width 173 height 21
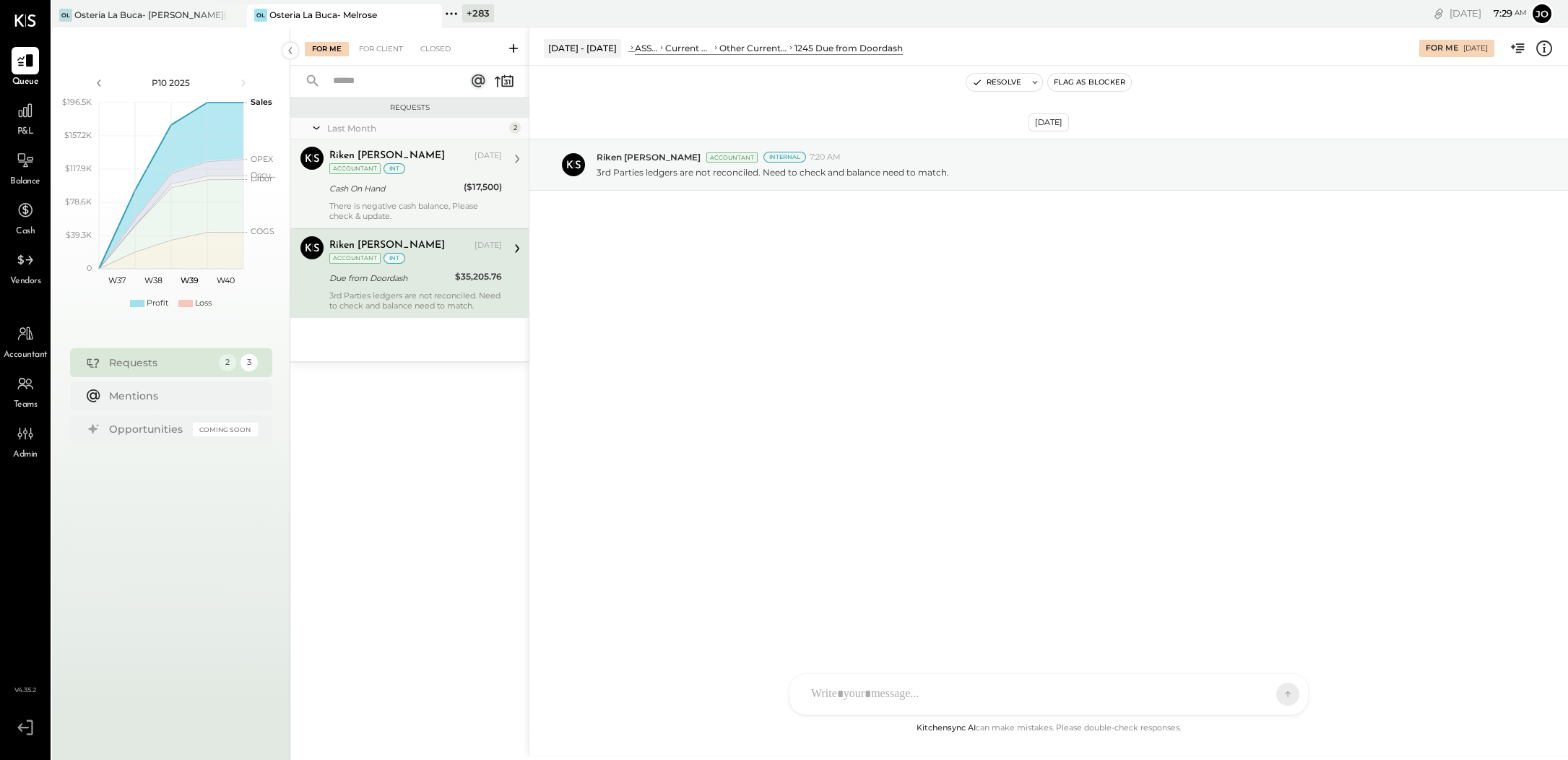
click at [384, 192] on div "Cash On Hand" at bounding box center [394, 188] width 130 height 14
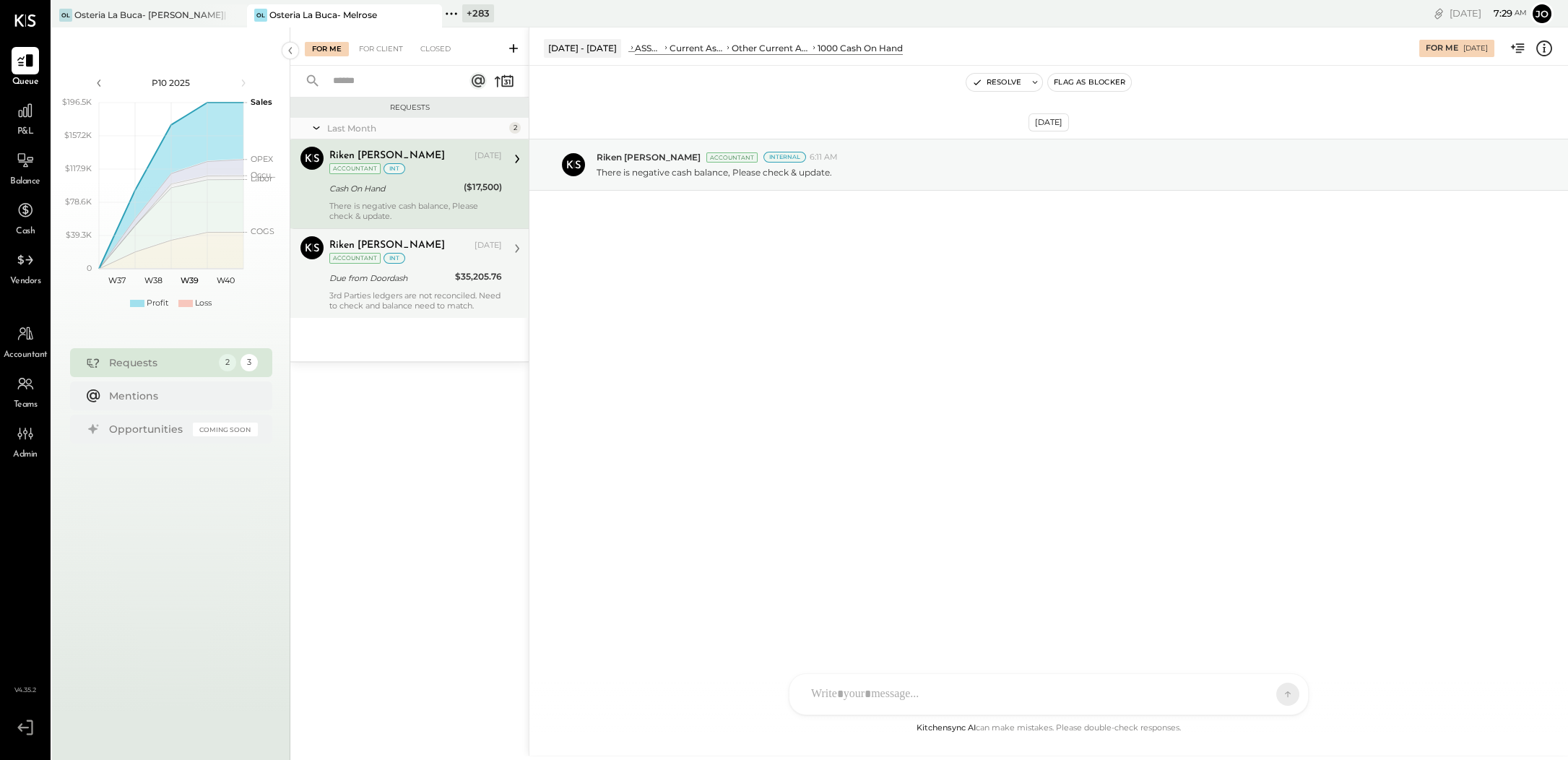
click at [400, 286] on div "Riken [PERSON_NAME] [DATE] Accountant int Due from Doordash $35,205.76 3rd Part…" at bounding box center [415, 274] width 173 height 74
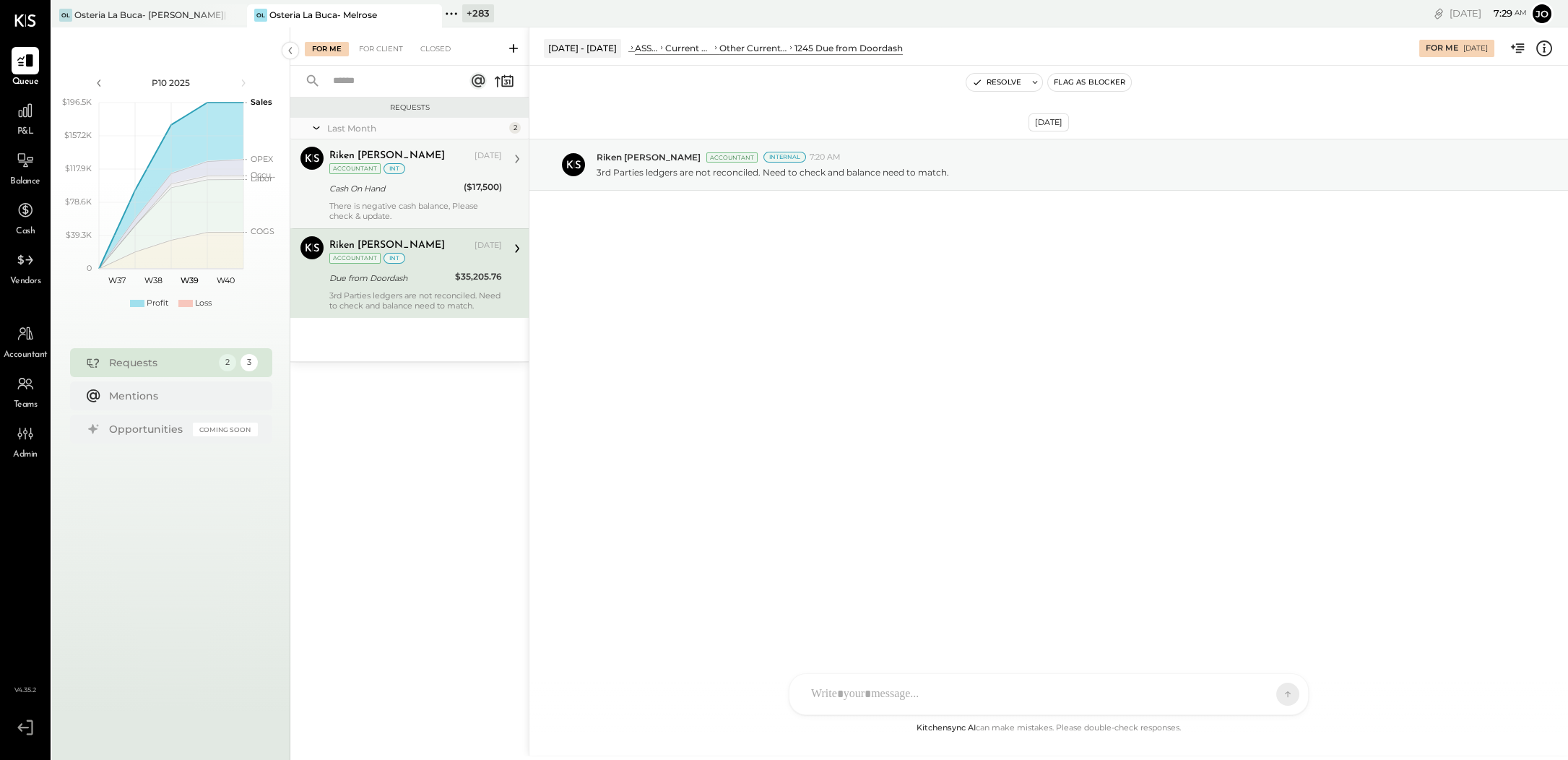
click at [496, 182] on div "($17,500)" at bounding box center [483, 187] width 38 height 14
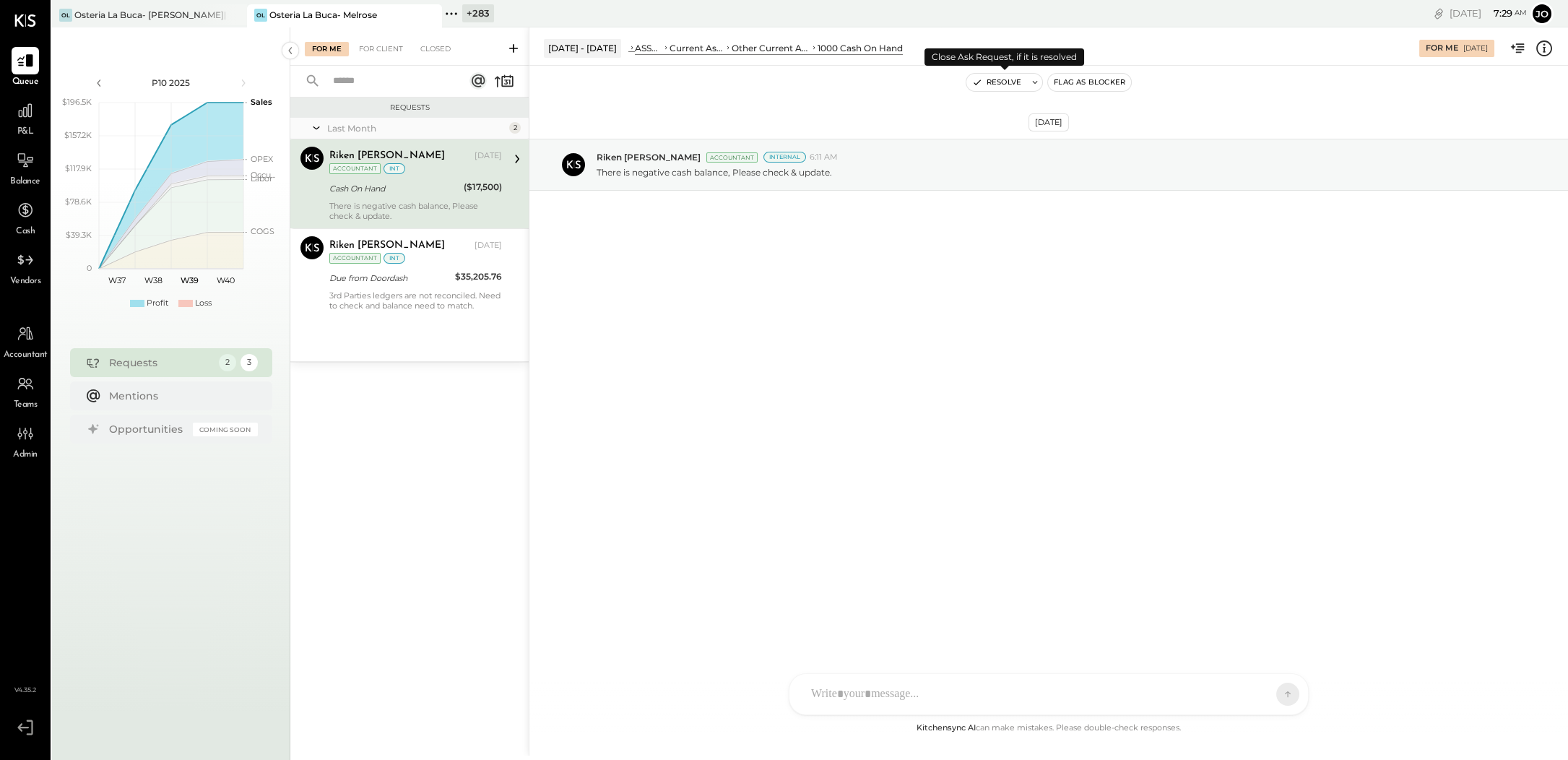
click at [986, 75] on button "Resolve" at bounding box center [997, 82] width 61 height 17
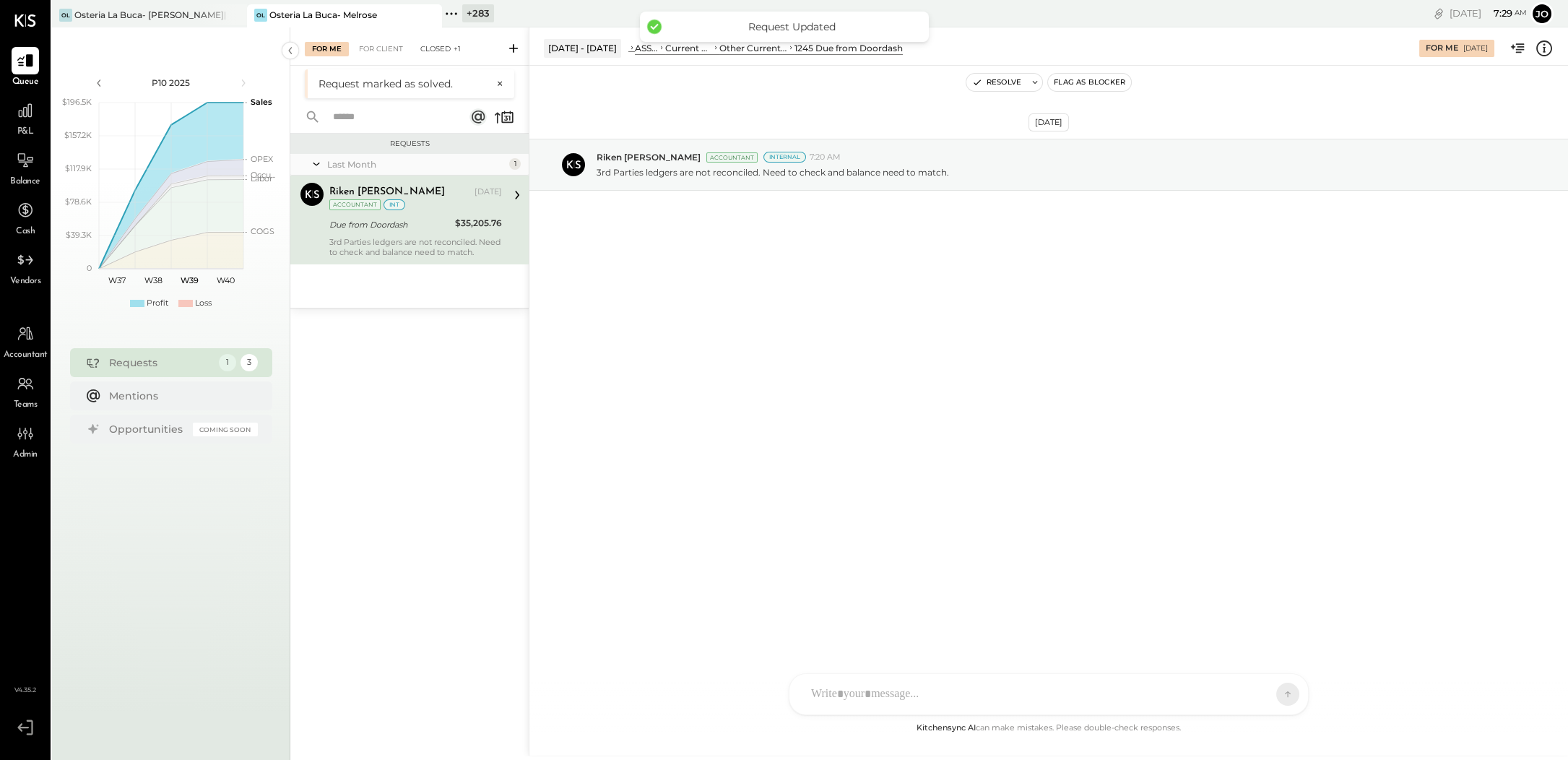
click at [430, 54] on div "Closed +1" at bounding box center [441, 49] width 55 height 14
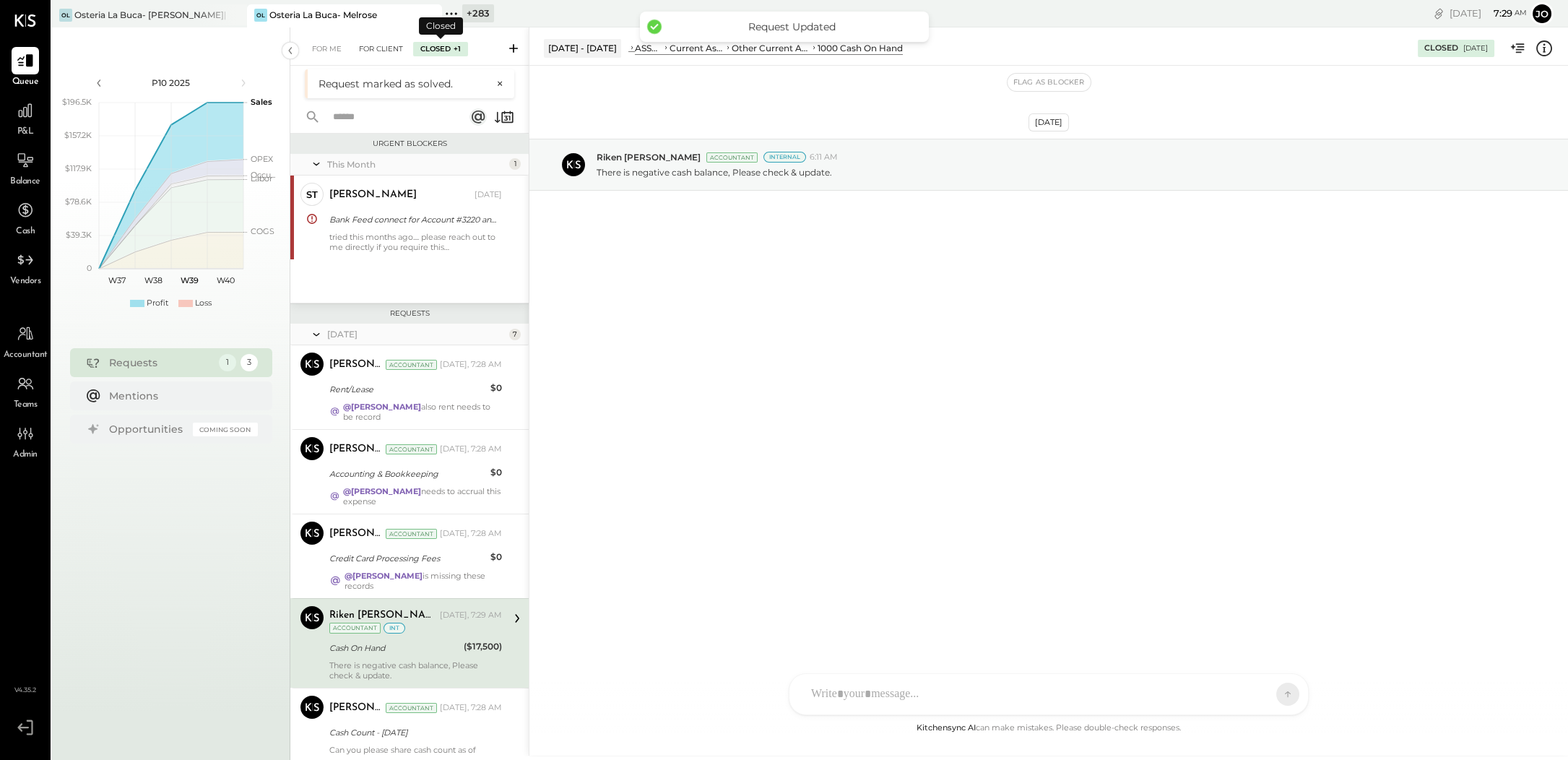
scroll to position [181, 0]
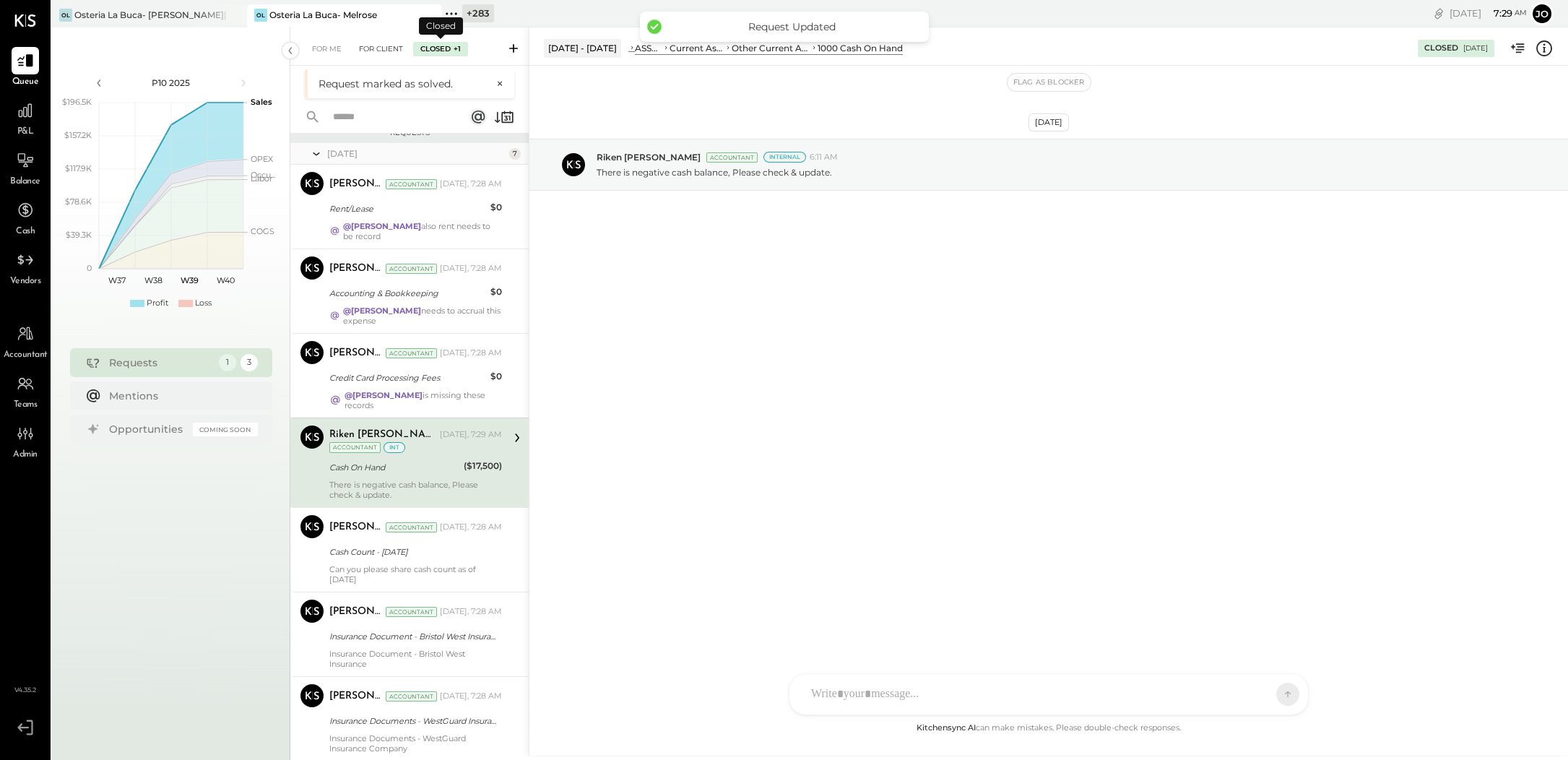
click at [389, 49] on div "For Client" at bounding box center [381, 49] width 59 height 14
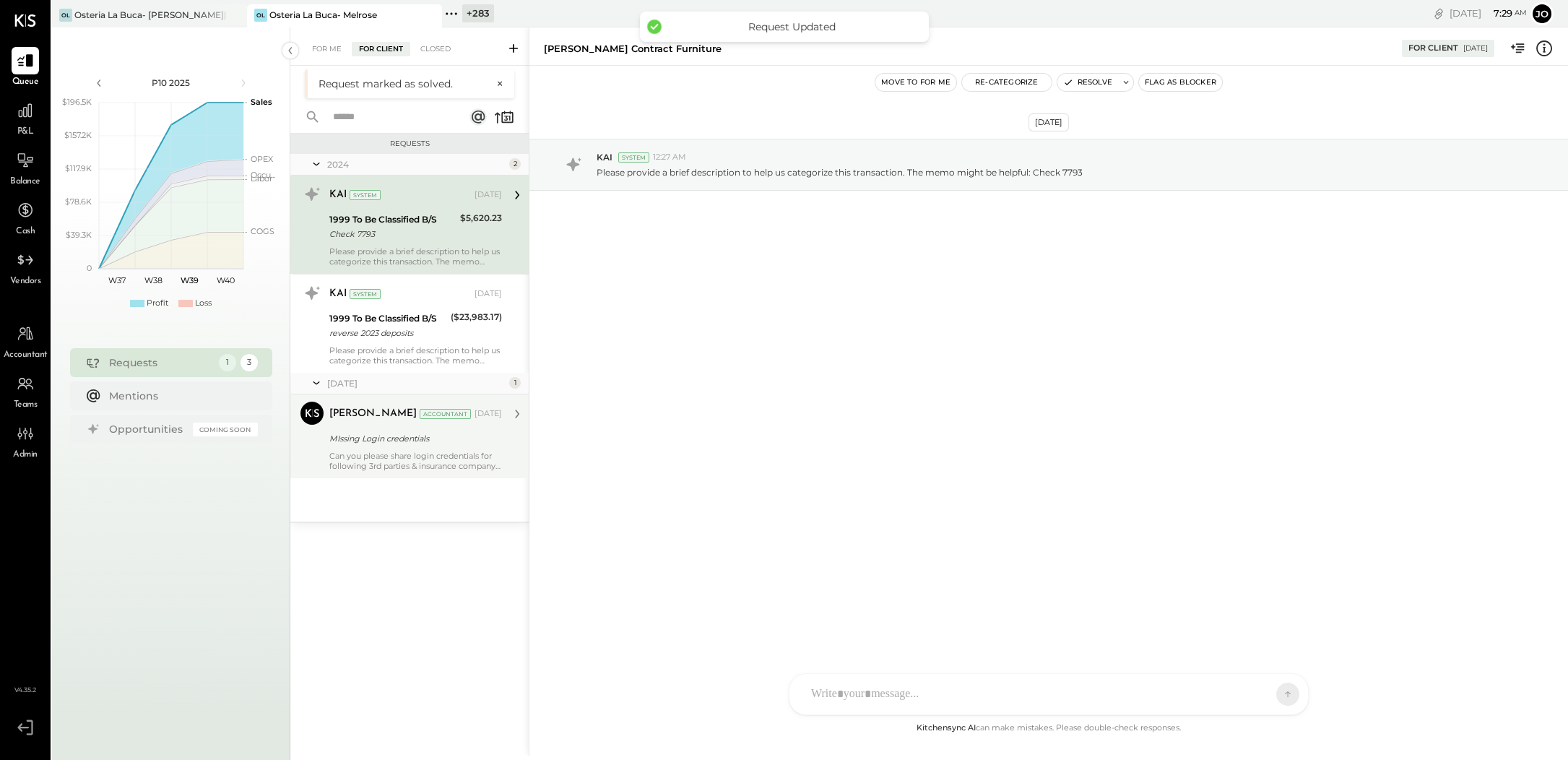
click at [426, 434] on div "MIssing Login credentials" at bounding box center [413, 438] width 168 height 14
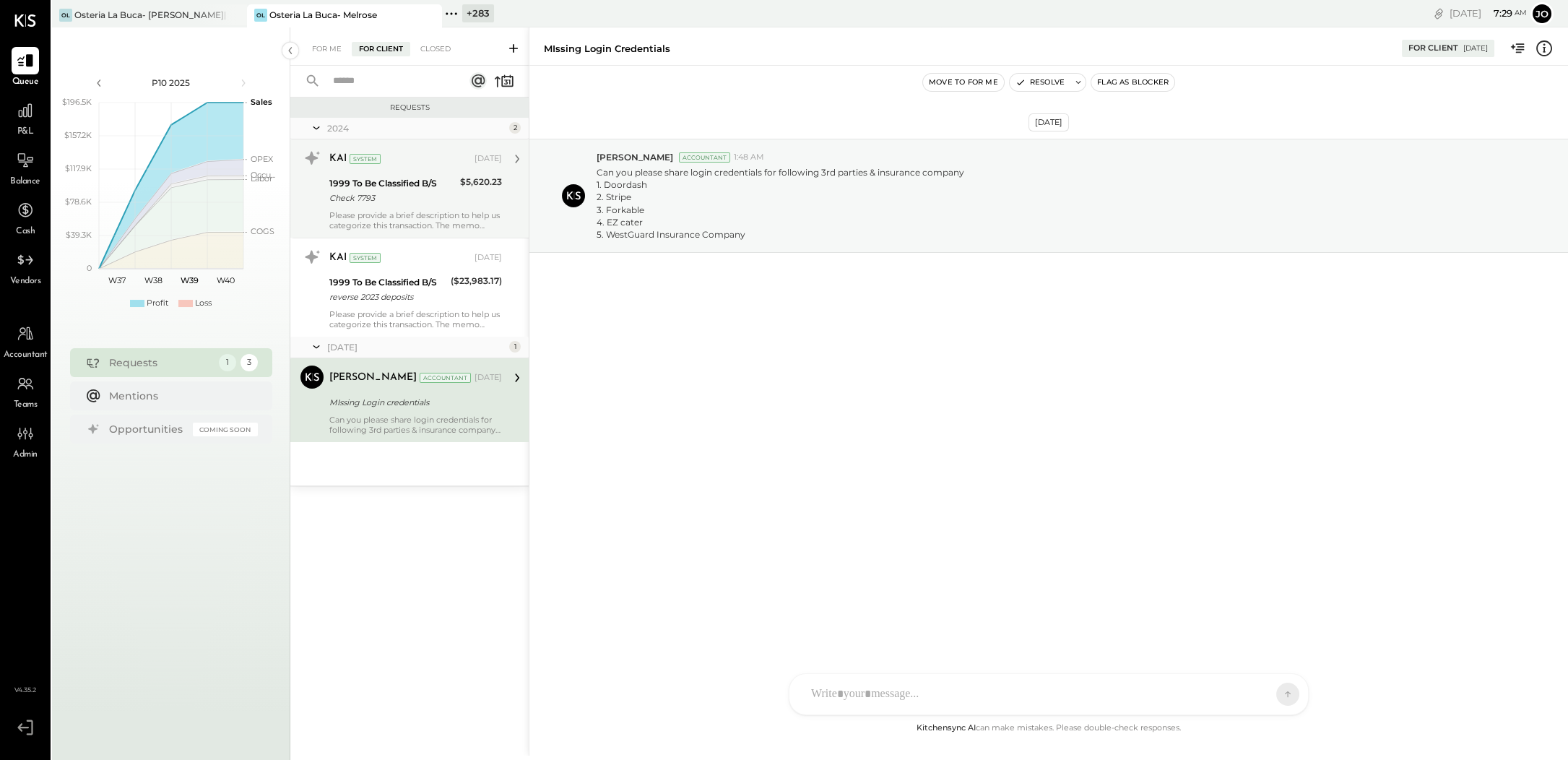
click at [420, 182] on div "1999 To Be Classified B/S" at bounding box center [392, 183] width 126 height 14
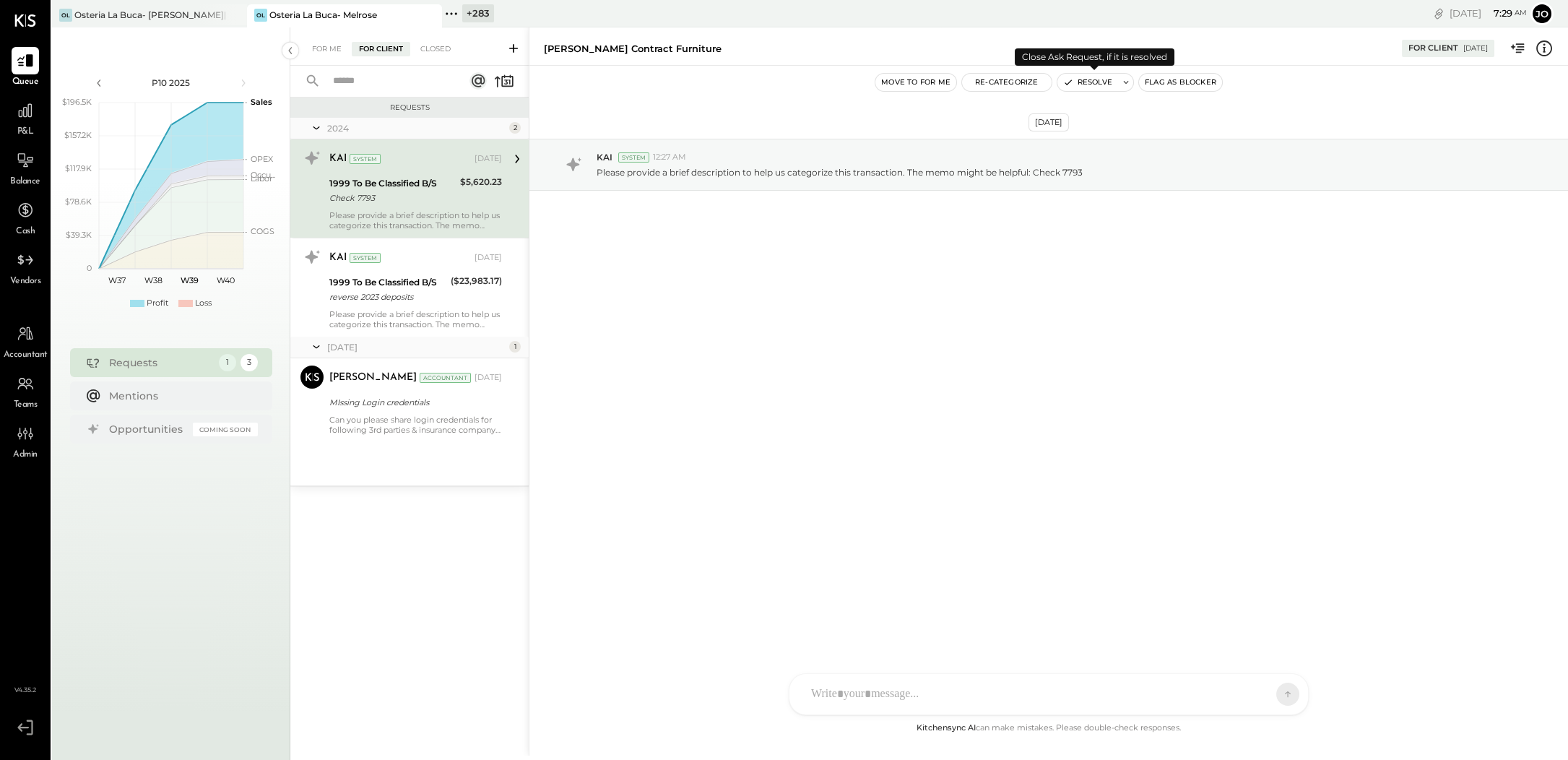
click at [1086, 77] on button "Resolve" at bounding box center [1088, 82] width 61 height 17
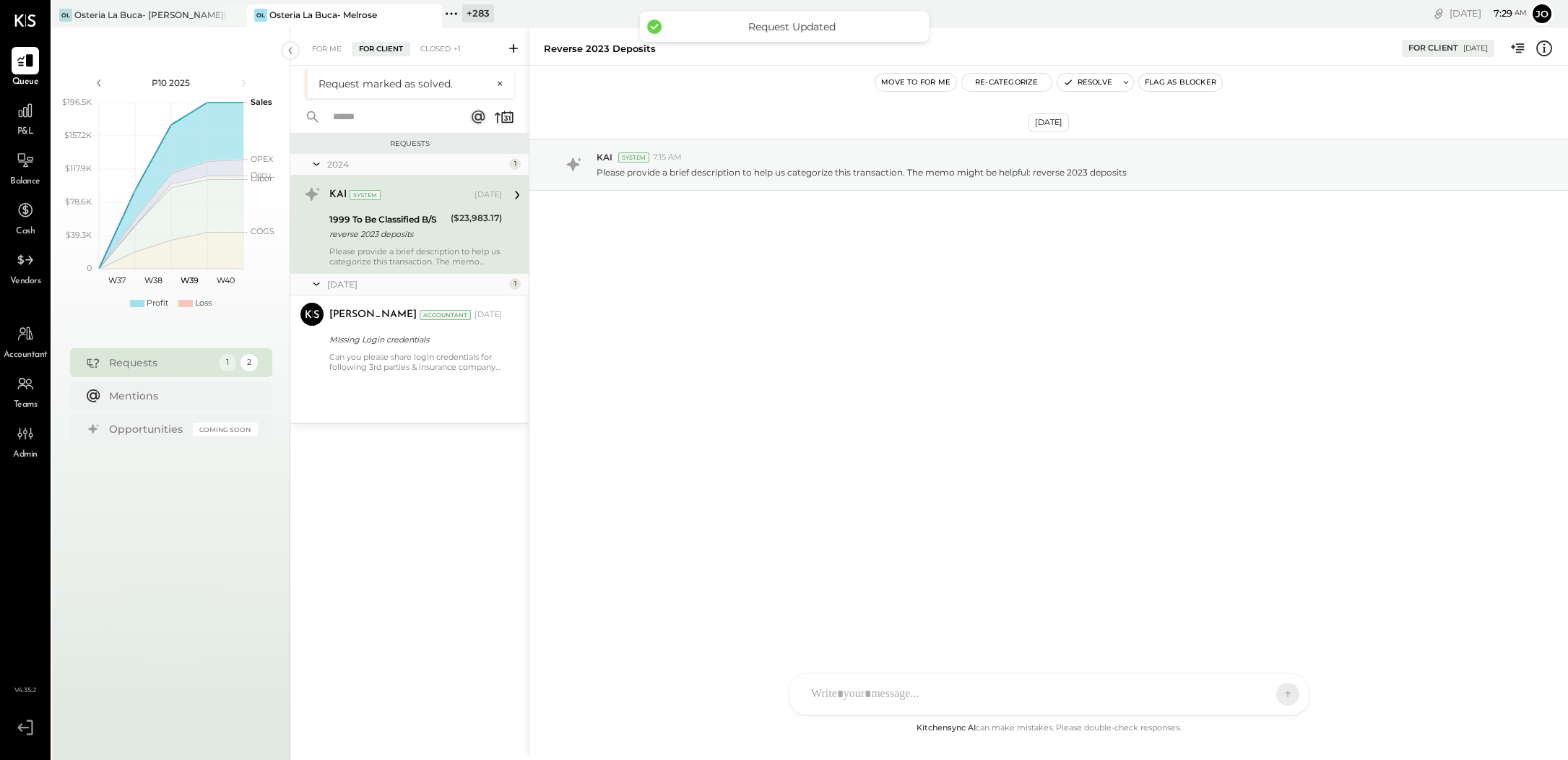
click at [1088, 84] on button "Resolve" at bounding box center [1088, 82] width 61 height 17
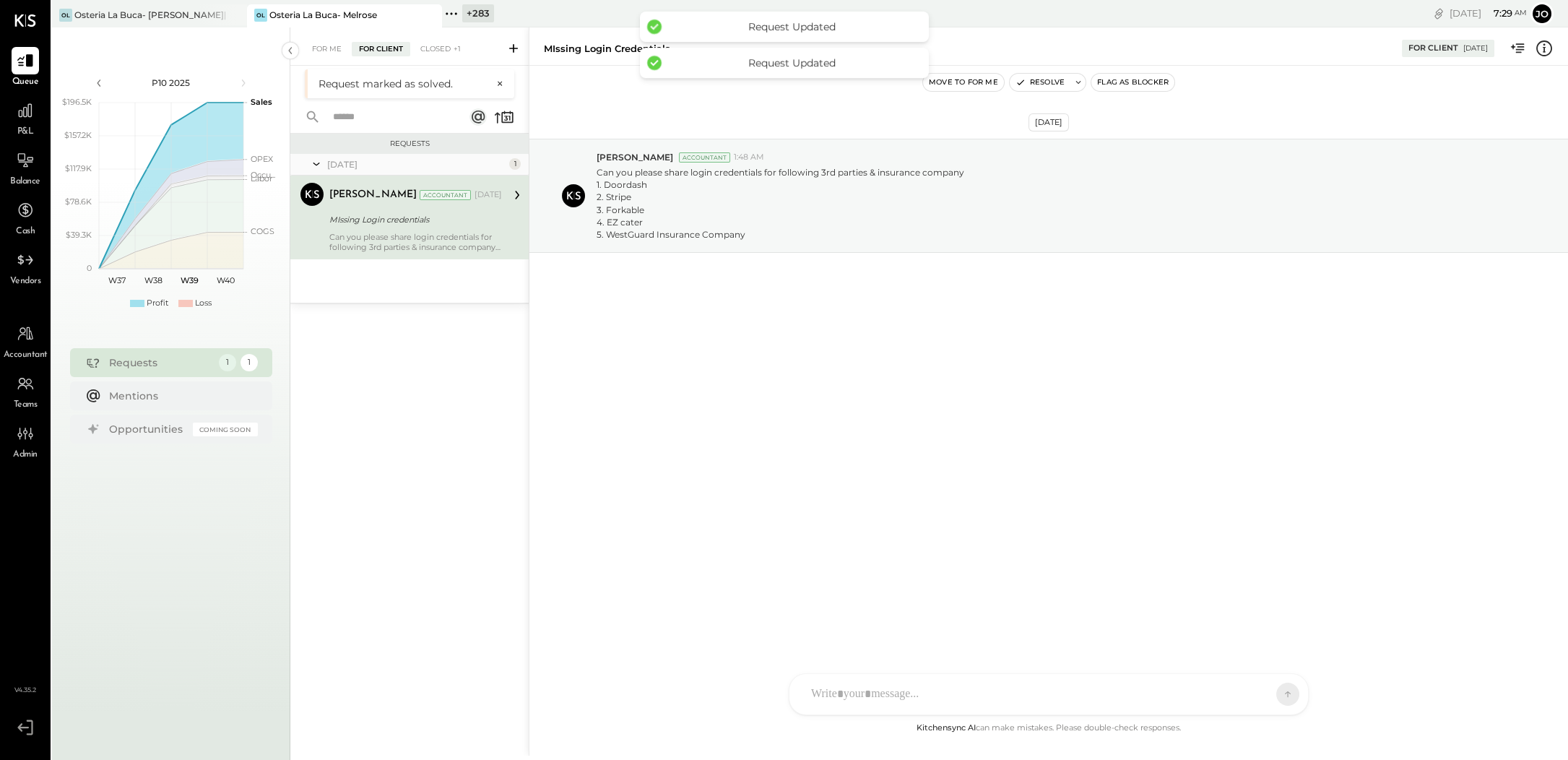
click at [324, 65] on div "For Me For Client Closed +1" at bounding box center [410, 46] width 239 height 38
click at [324, 44] on div "For Me" at bounding box center [327, 49] width 44 height 14
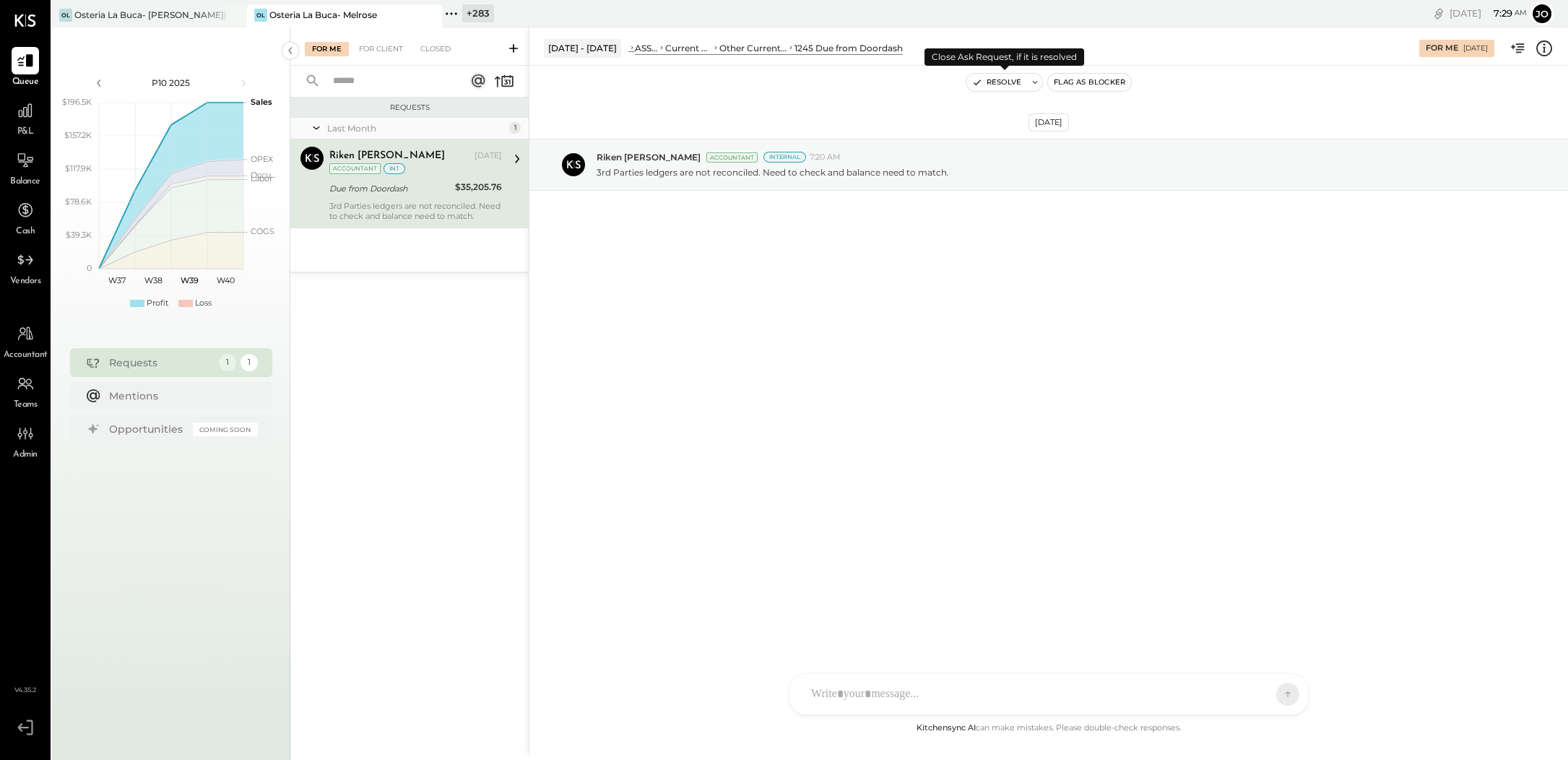
click at [1003, 81] on button "Resolve" at bounding box center [997, 82] width 61 height 17
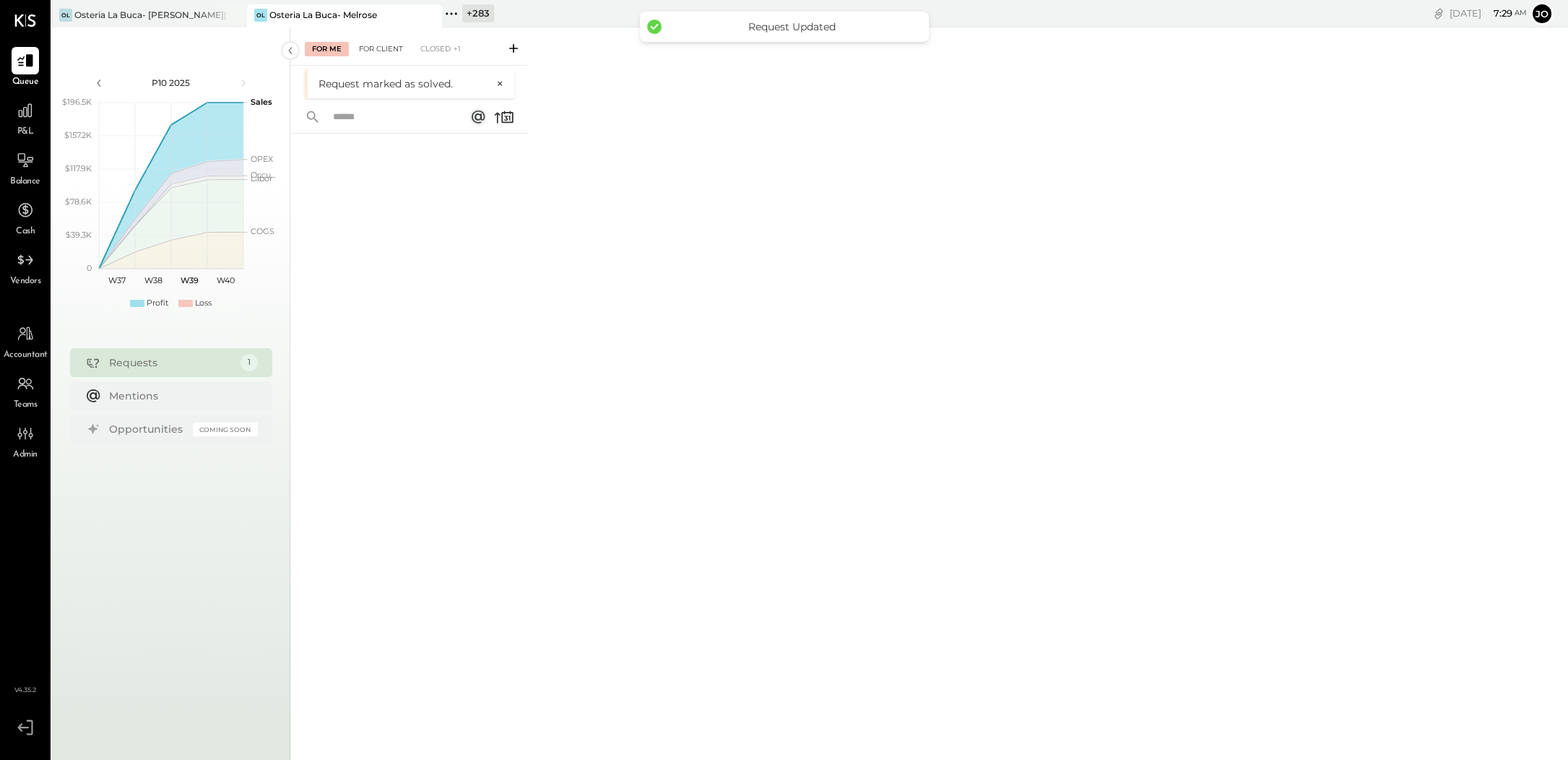
click at [375, 46] on div "For Client" at bounding box center [381, 49] width 59 height 14
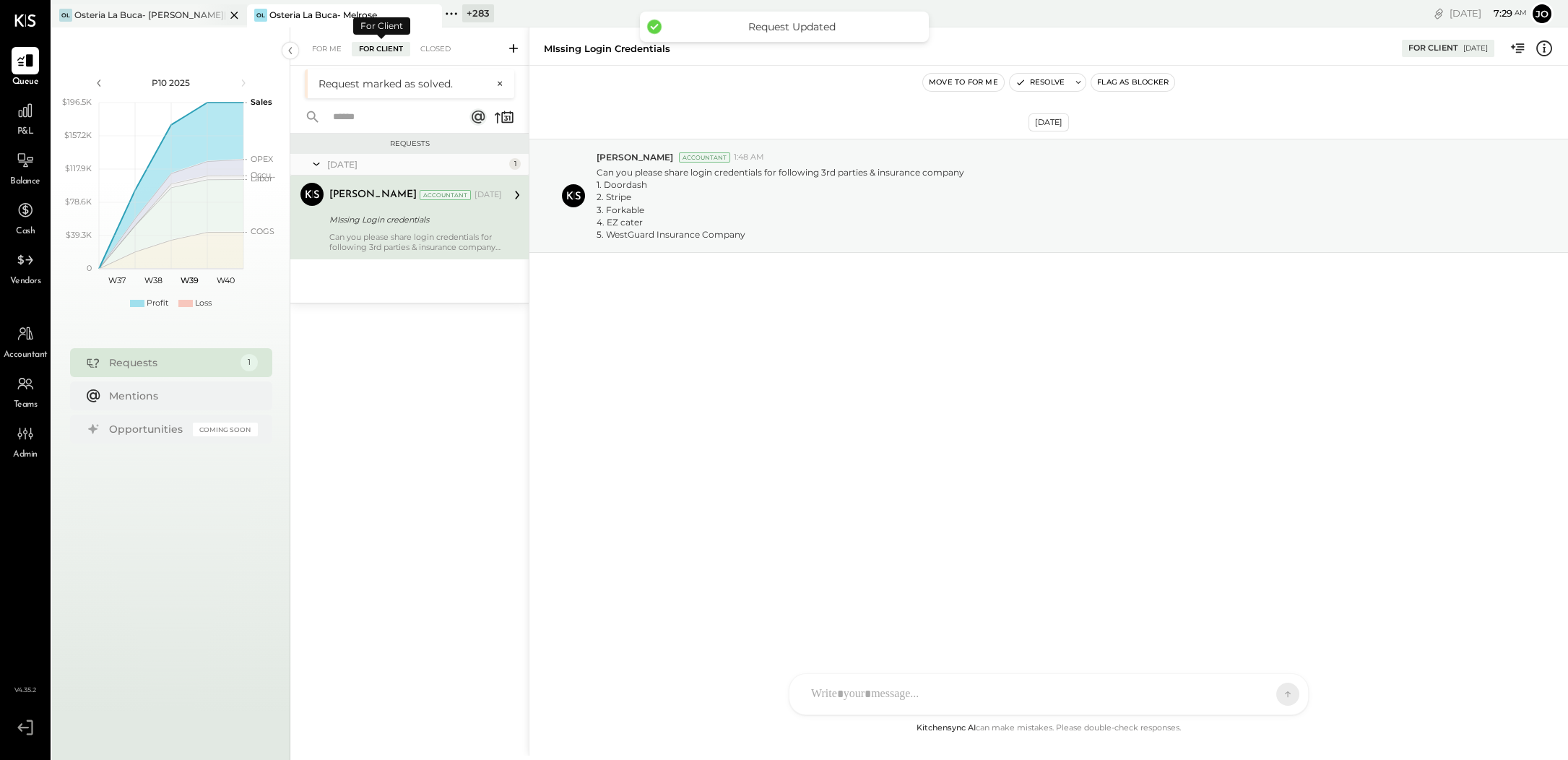
click at [129, 11] on div "Osteria La Buca- [PERSON_NAME][GEOGRAPHIC_DATA]" at bounding box center [150, 14] width 151 height 12
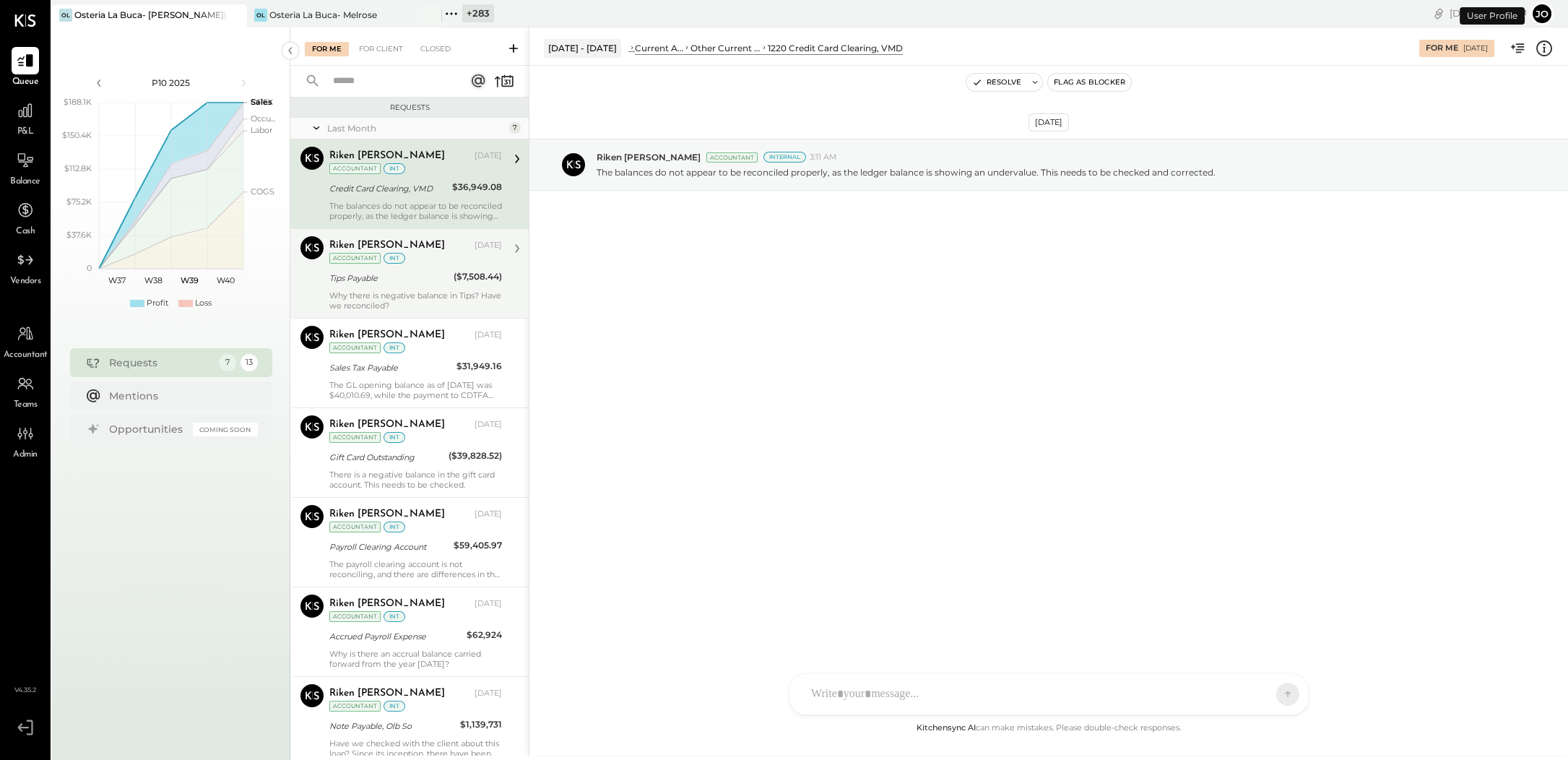
scroll to position [52, 0]
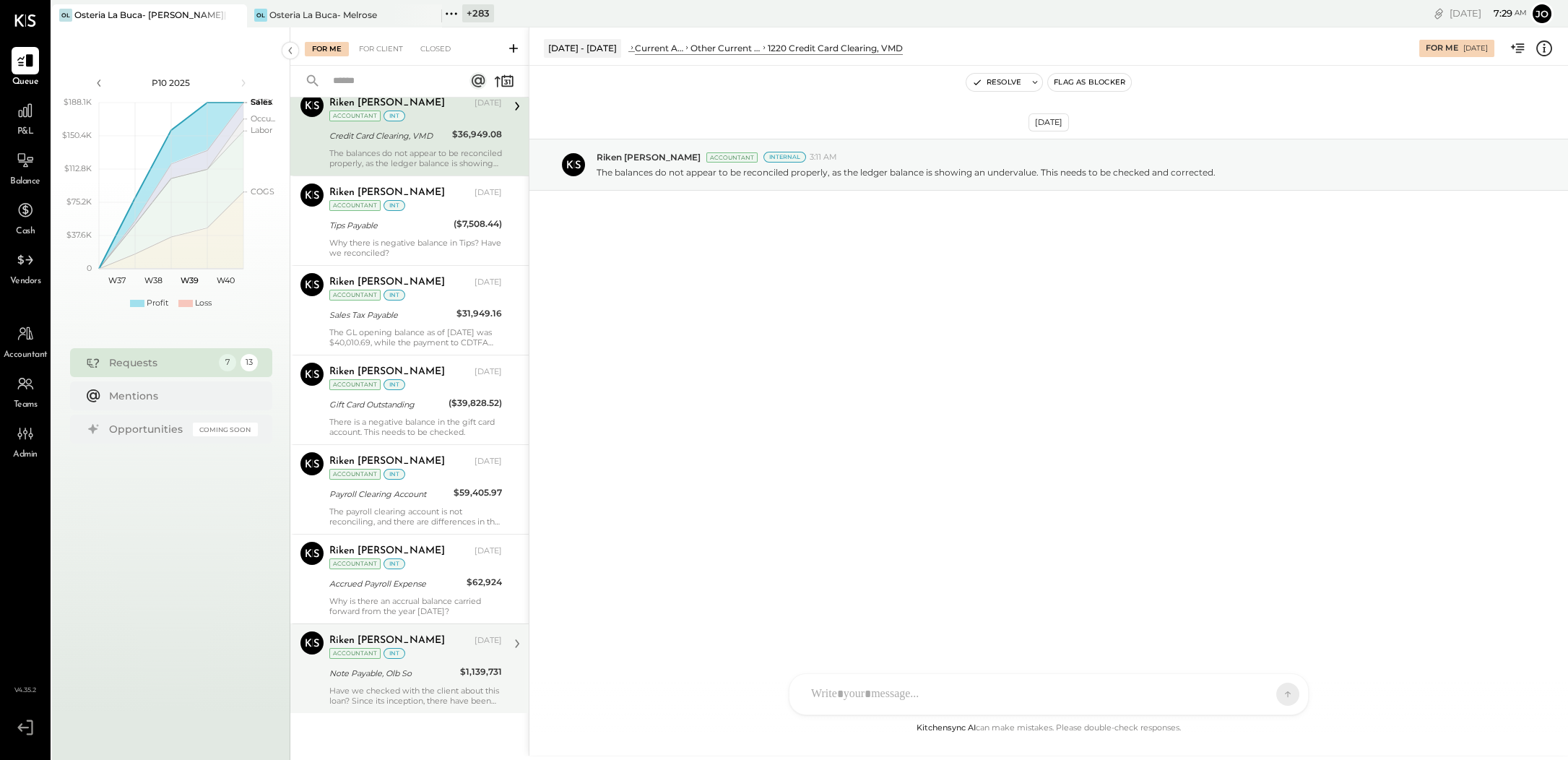
click at [398, 654] on div "int" at bounding box center [394, 653] width 22 height 11
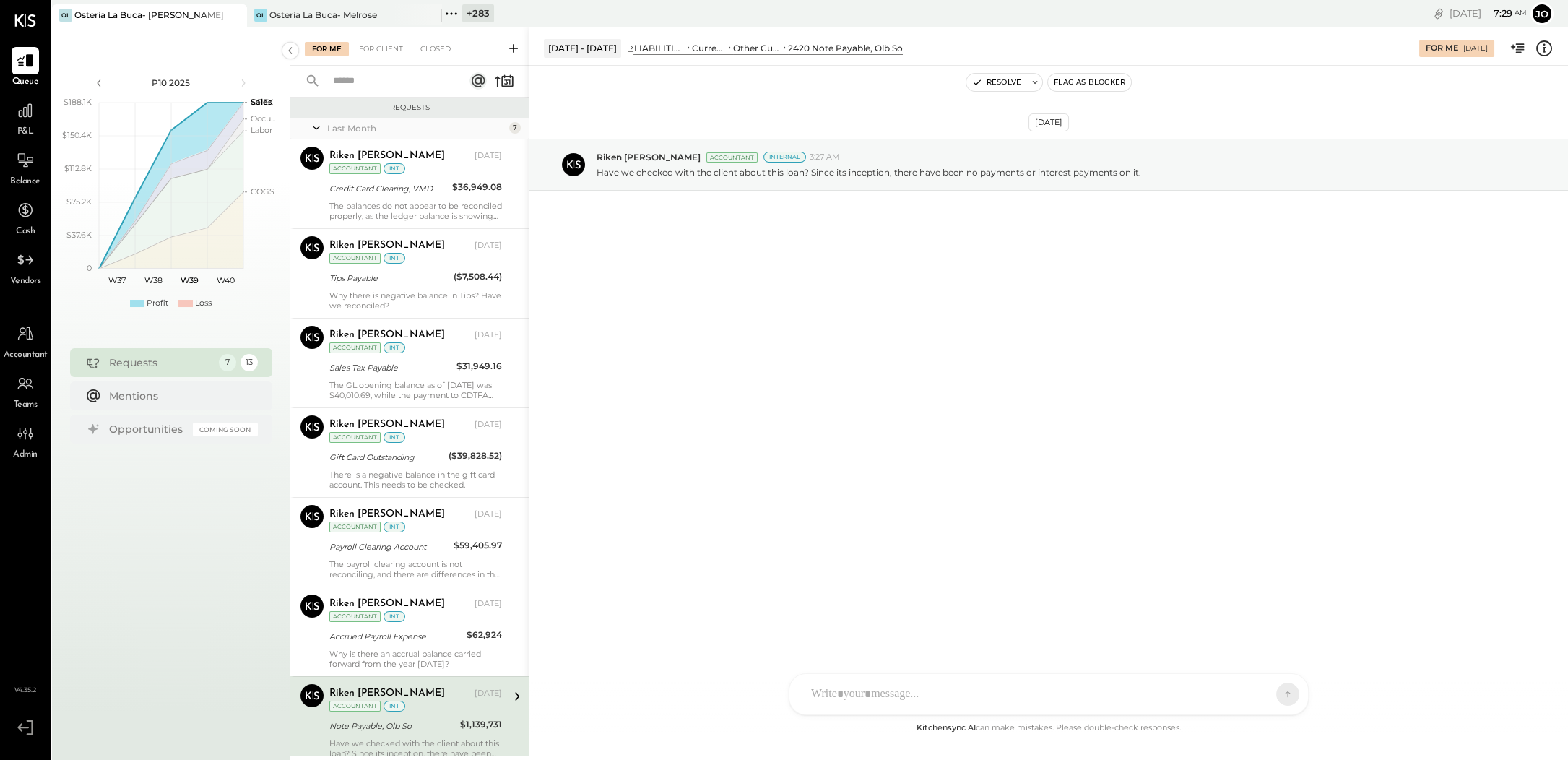
click at [379, 40] on div "For Me For Client Closed" at bounding box center [410, 46] width 239 height 38
click at [379, 43] on div "For Client" at bounding box center [381, 49] width 59 height 14
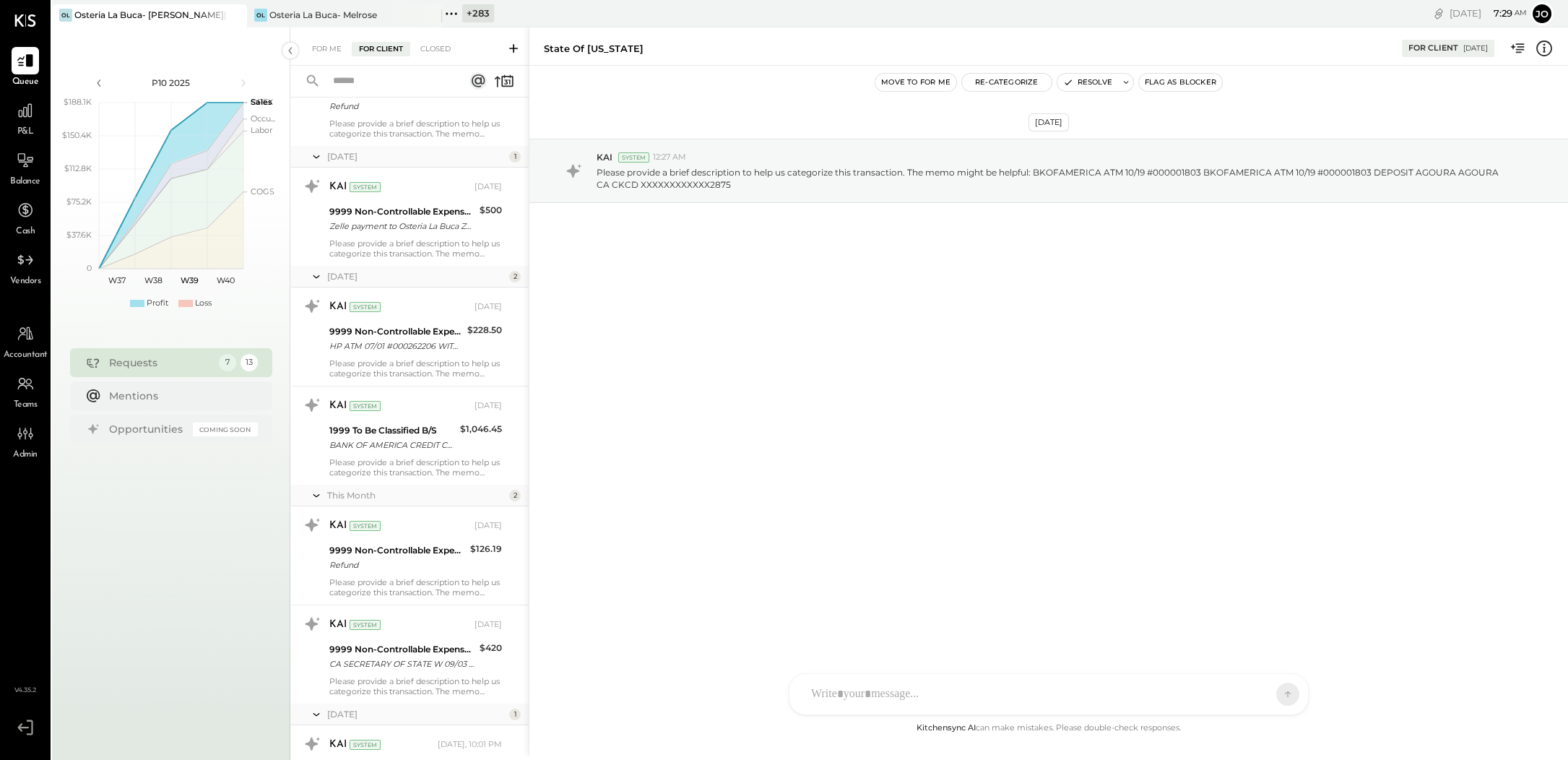
scroll to position [841, 0]
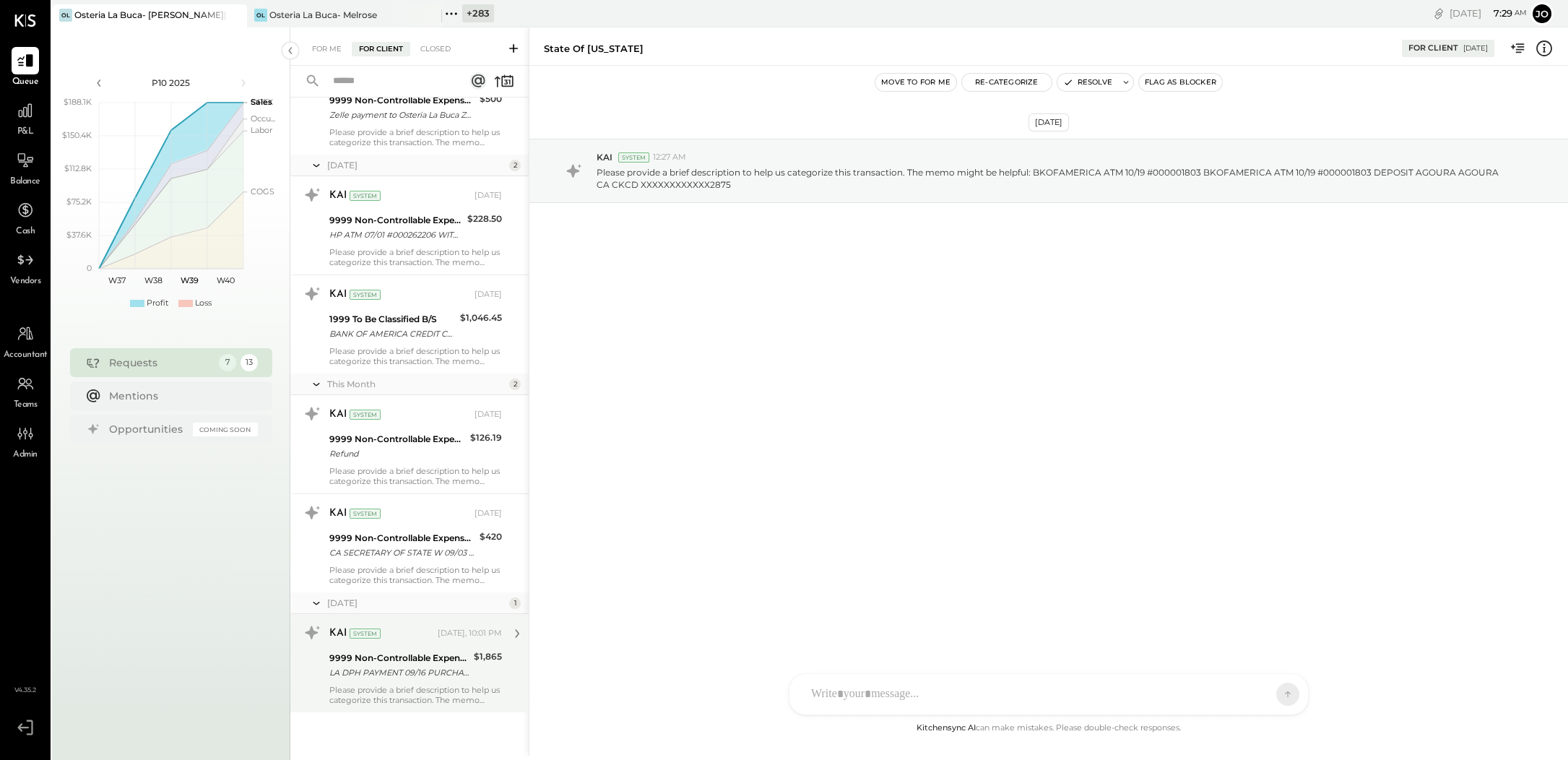
click at [442, 691] on div "Please provide a brief description to help us categorize this transaction. The …" at bounding box center [415, 695] width 173 height 21
